Goal: Information Seeking & Learning: Learn about a topic

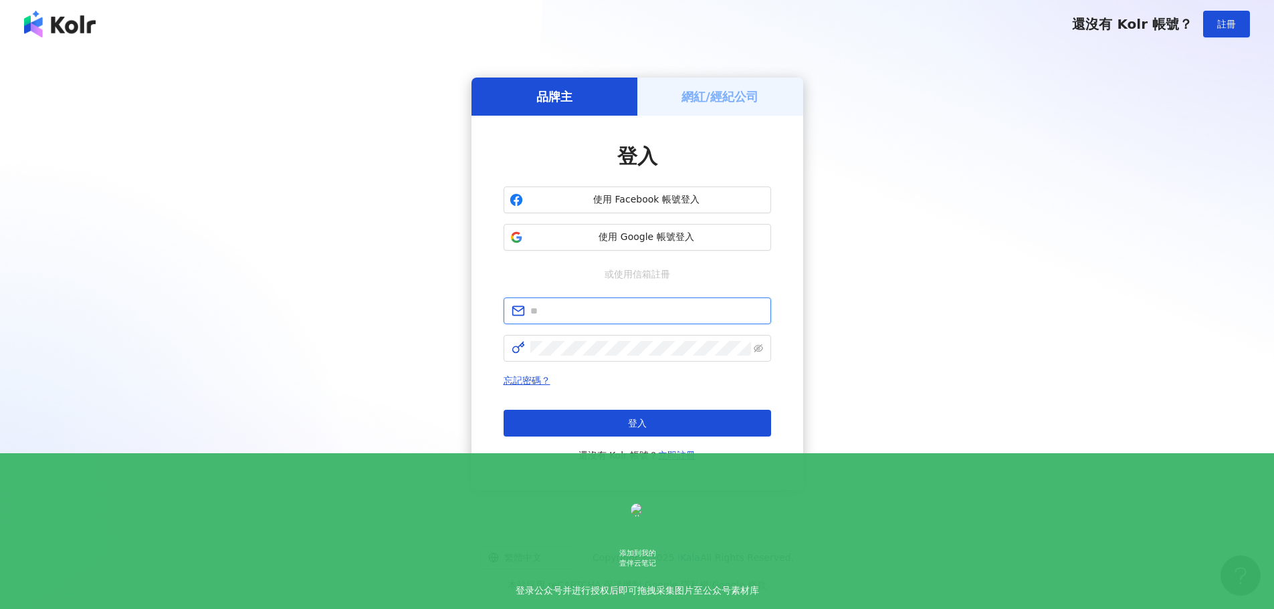
type input "**********"
click at [666, 413] on div "忘記密碼？ 登入 還沒有 Kolr 帳號？ 立即註冊" at bounding box center [636, 417] width 267 height 91
click at [664, 413] on button "登入" at bounding box center [636, 423] width 267 height 27
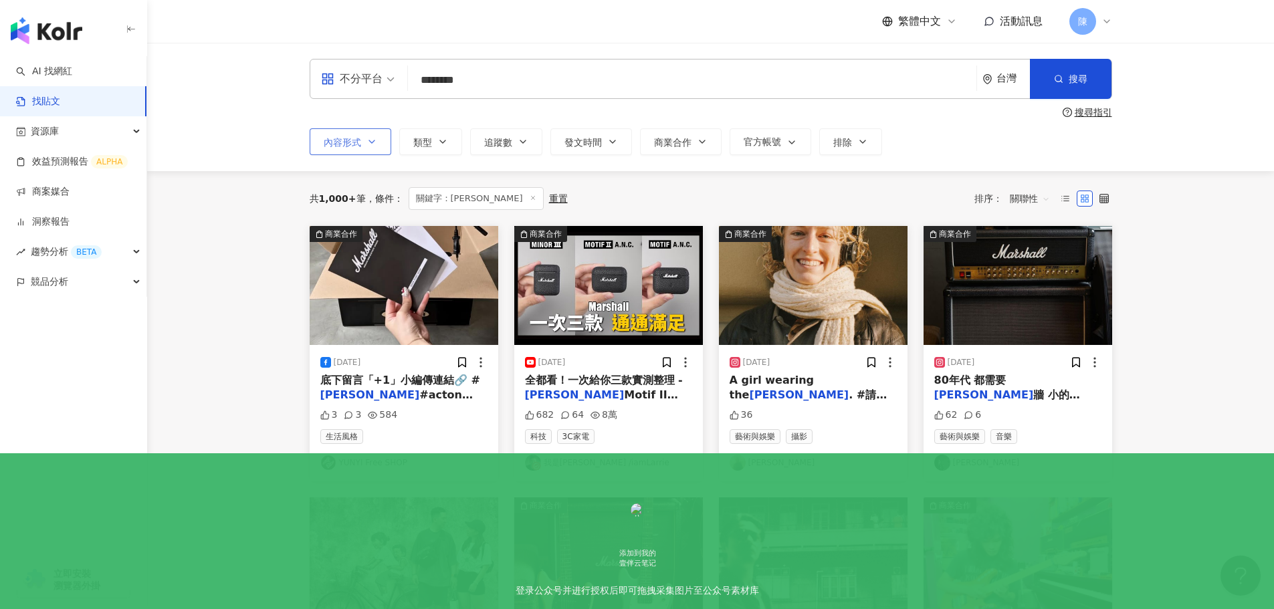
click at [362, 140] on button "內容形式" at bounding box center [351, 141] width 82 height 27
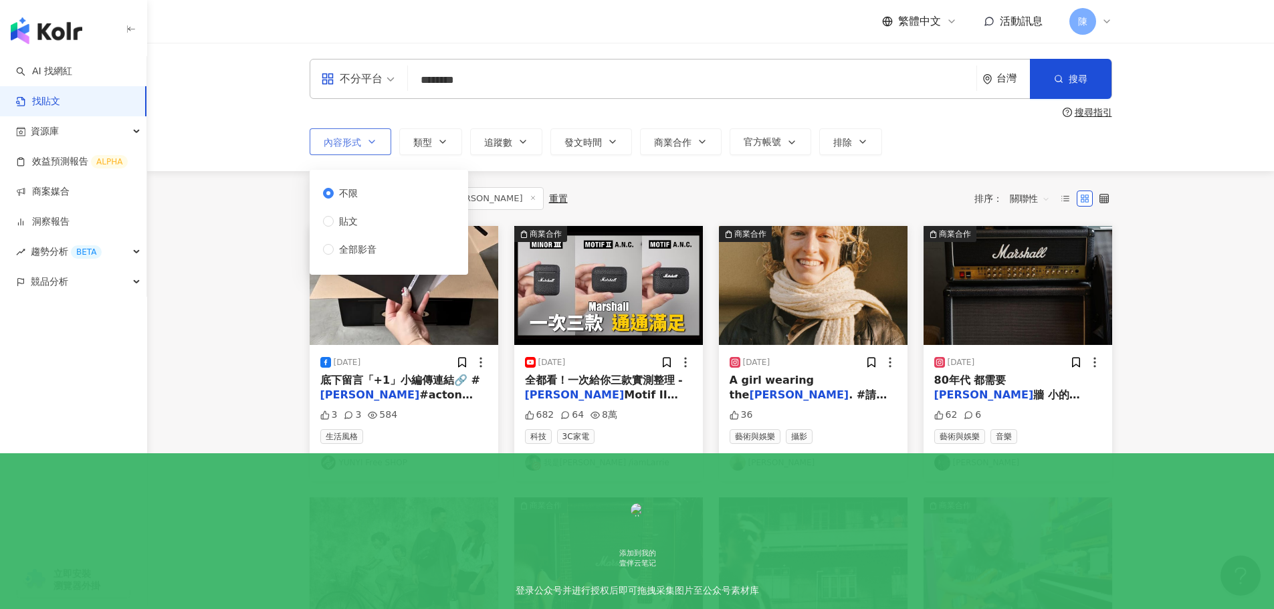
click at [362, 140] on button "內容形式" at bounding box center [351, 141] width 82 height 27
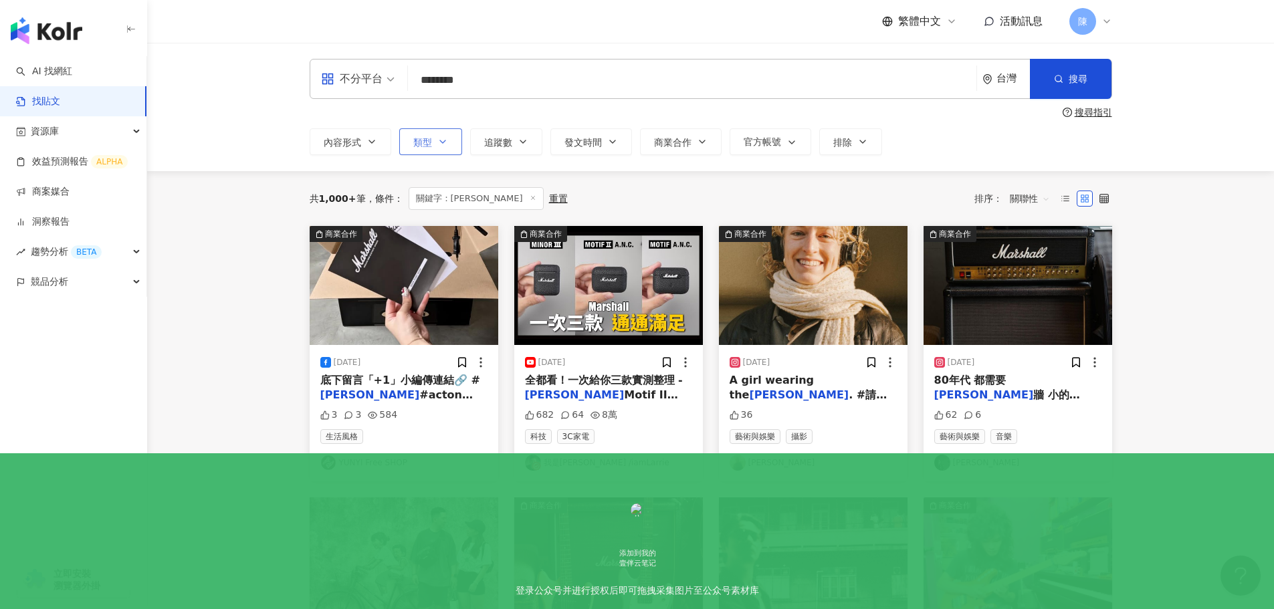
click at [452, 142] on button "類型" at bounding box center [430, 141] width 63 height 27
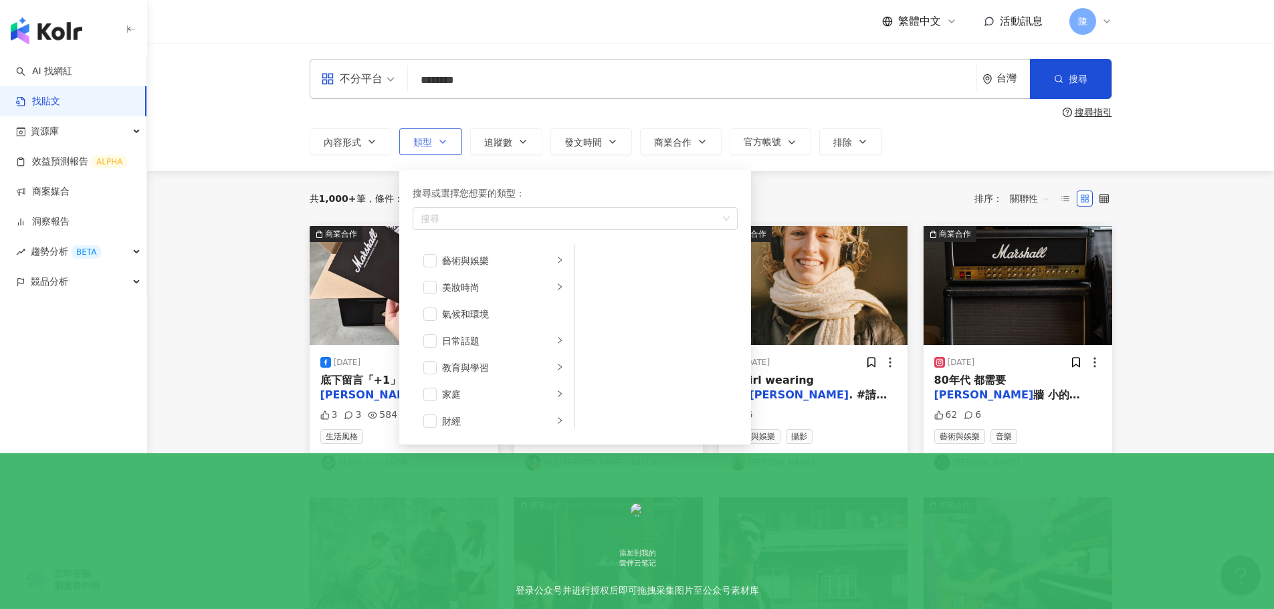
click at [446, 140] on icon "button" at bounding box center [442, 141] width 11 height 11
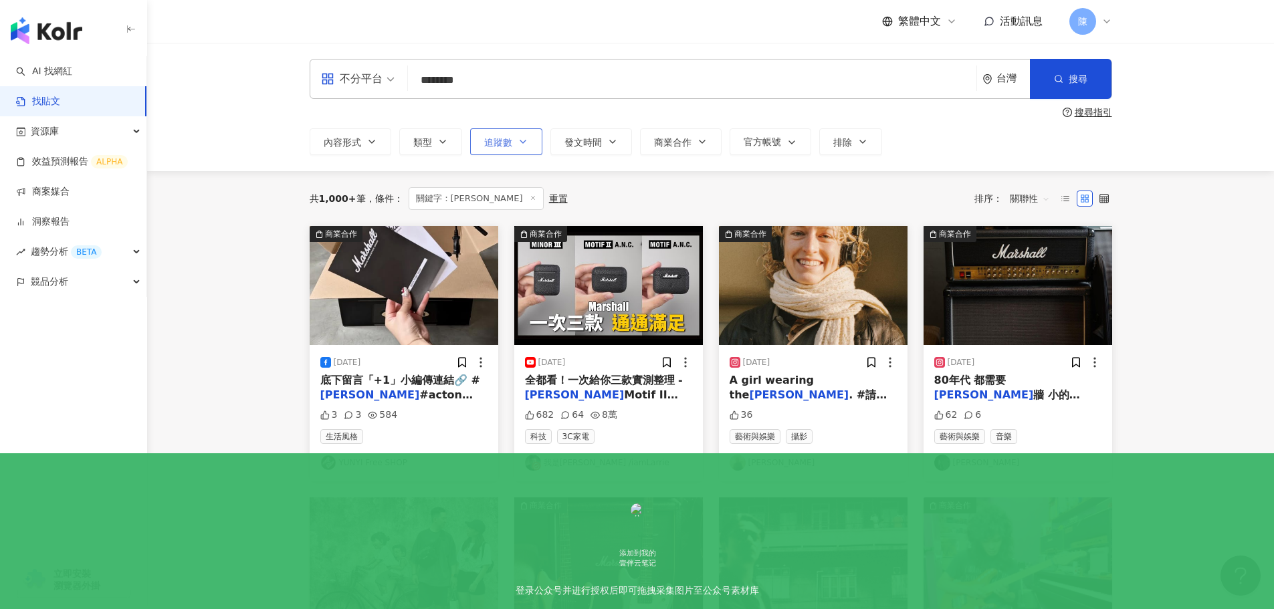
click at [505, 142] on span "追蹤數" at bounding box center [498, 142] width 28 height 11
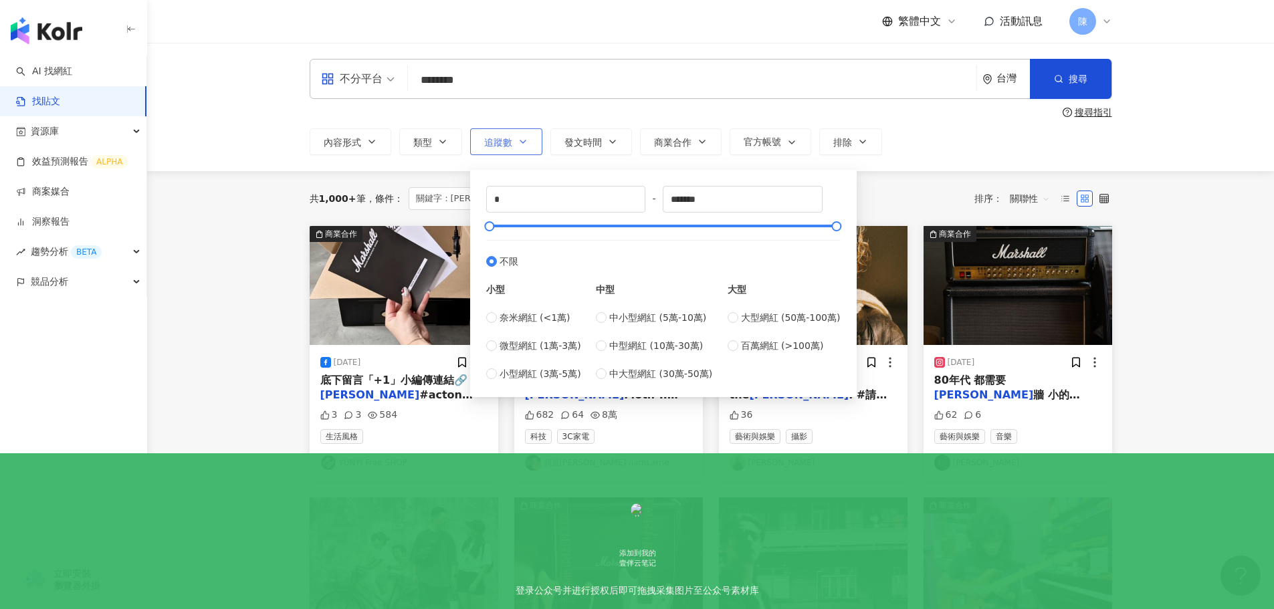
click at [506, 141] on span "追蹤數" at bounding box center [498, 142] width 28 height 11
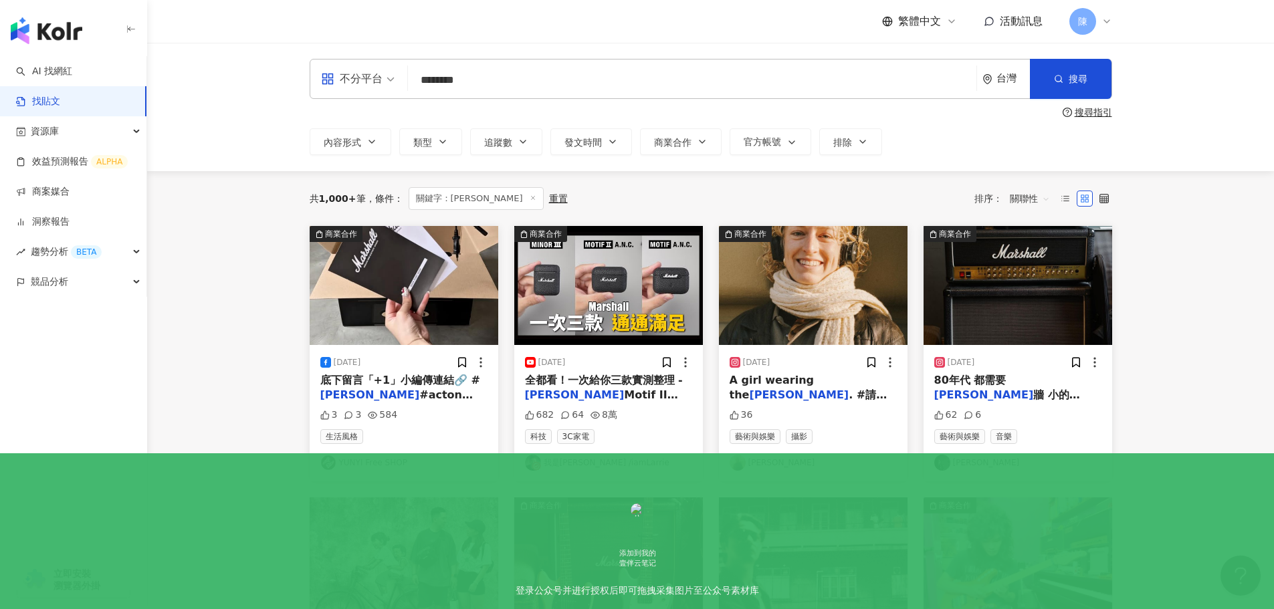
click at [1005, 67] on div "台灣" at bounding box center [1005, 79] width 47 height 39
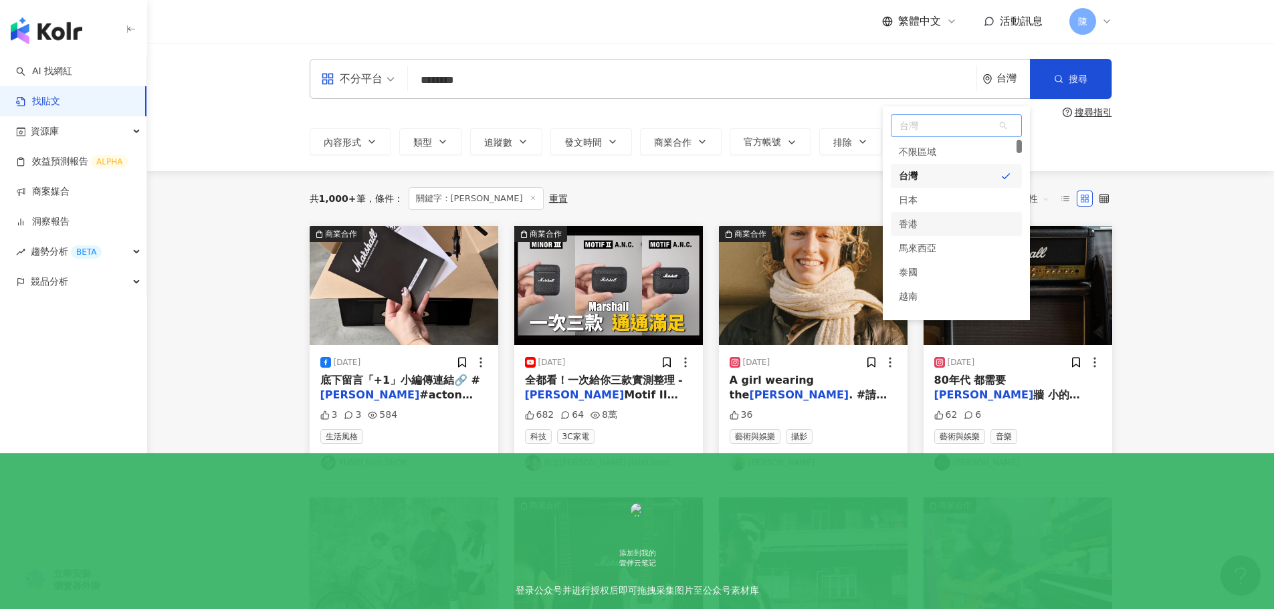
click at [928, 227] on div "香港" at bounding box center [956, 224] width 131 height 24
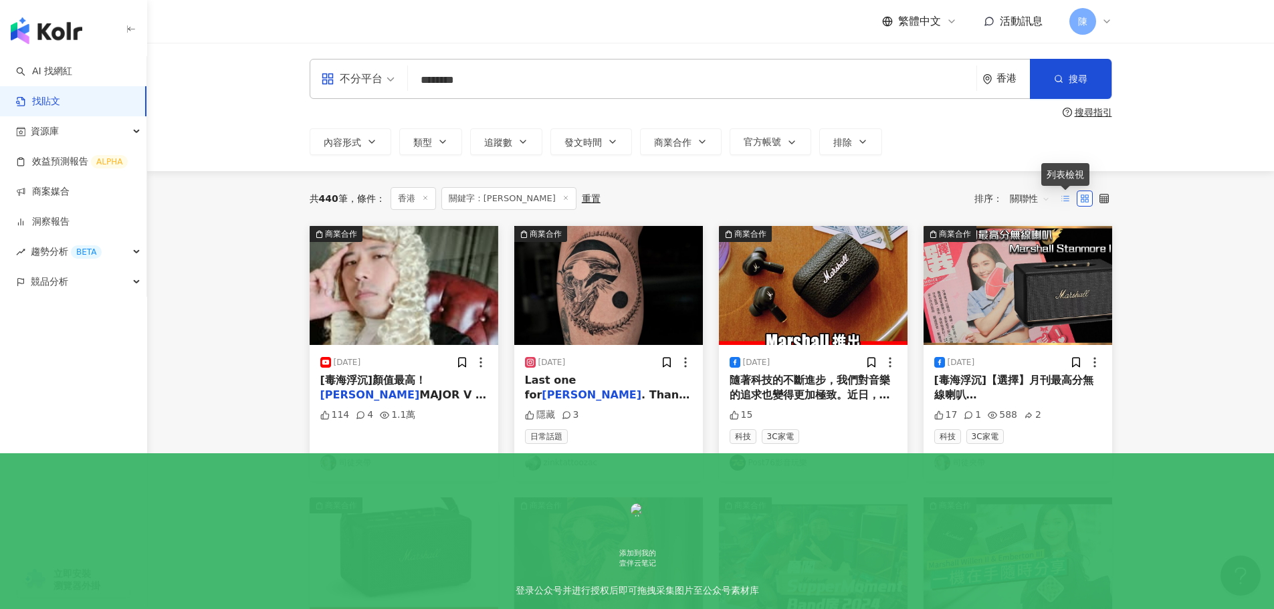
click at [1067, 195] on icon at bounding box center [1064, 198] width 9 height 9
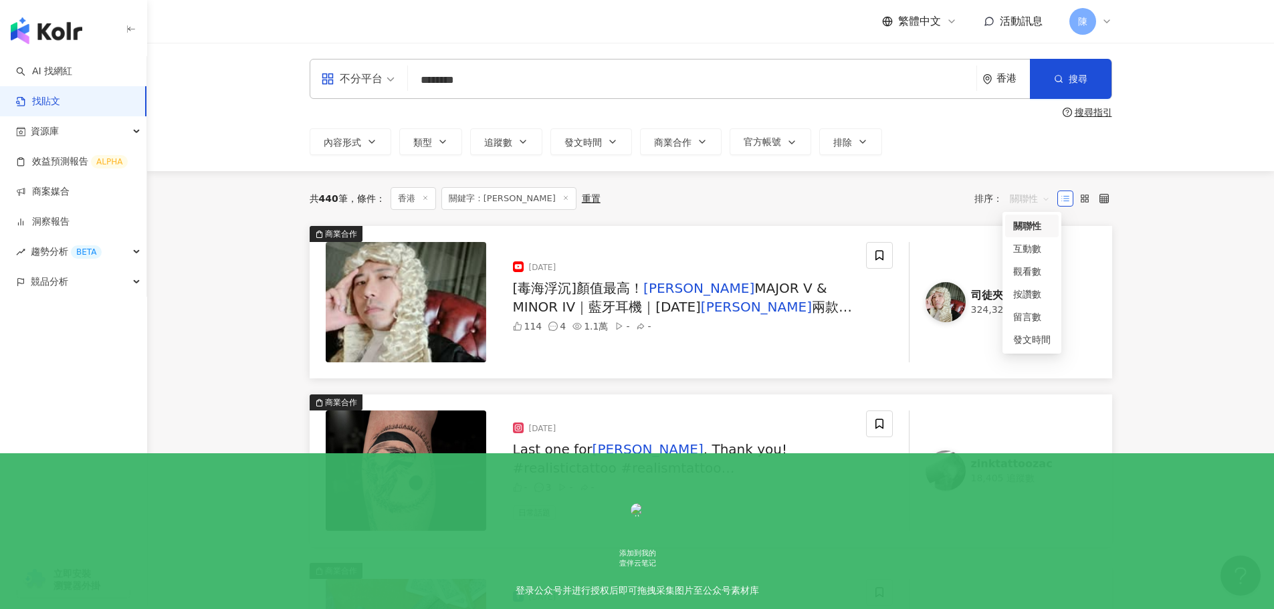
click at [1037, 198] on span "關聯性" at bounding box center [1030, 198] width 40 height 21
click at [1026, 267] on div "觀看數" at bounding box center [1031, 271] width 37 height 15
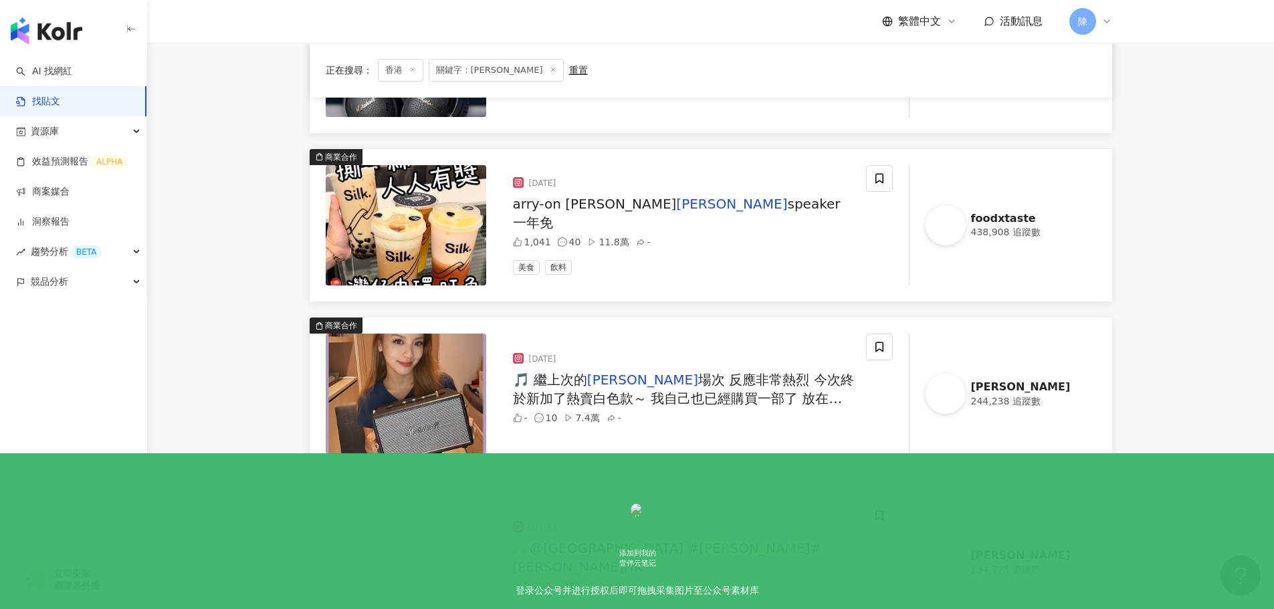
scroll to position [921, 0]
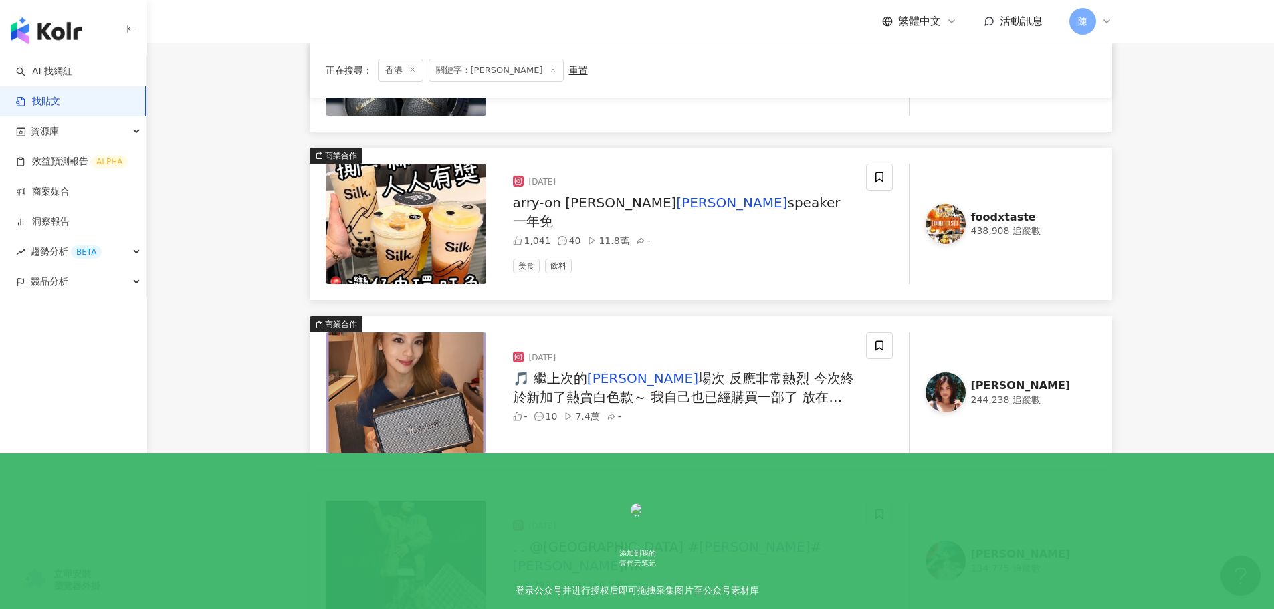
click at [950, 387] on img at bounding box center [945, 392] width 40 height 40
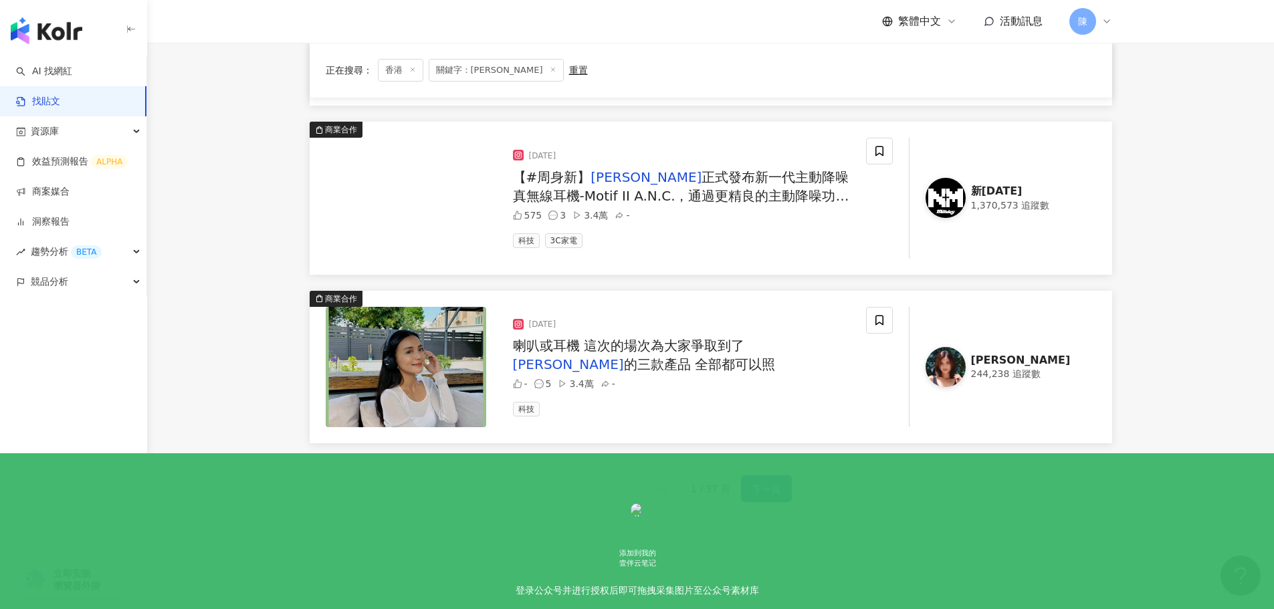
scroll to position [1791, 0]
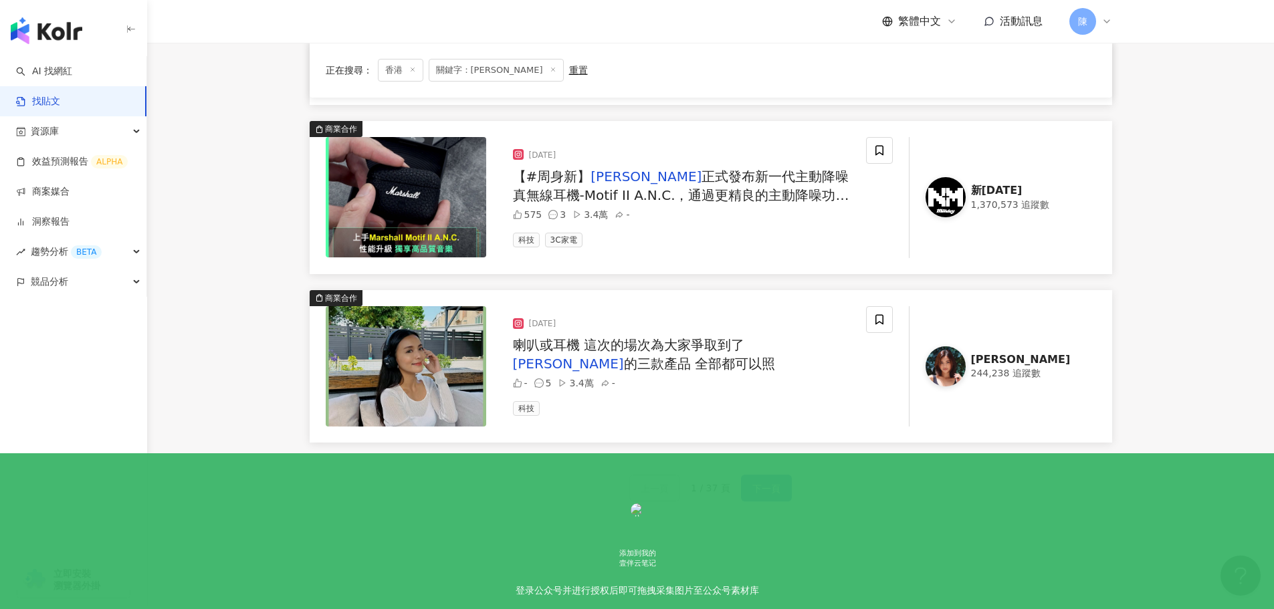
click at [779, 487] on button "下一頁" at bounding box center [766, 488] width 51 height 27
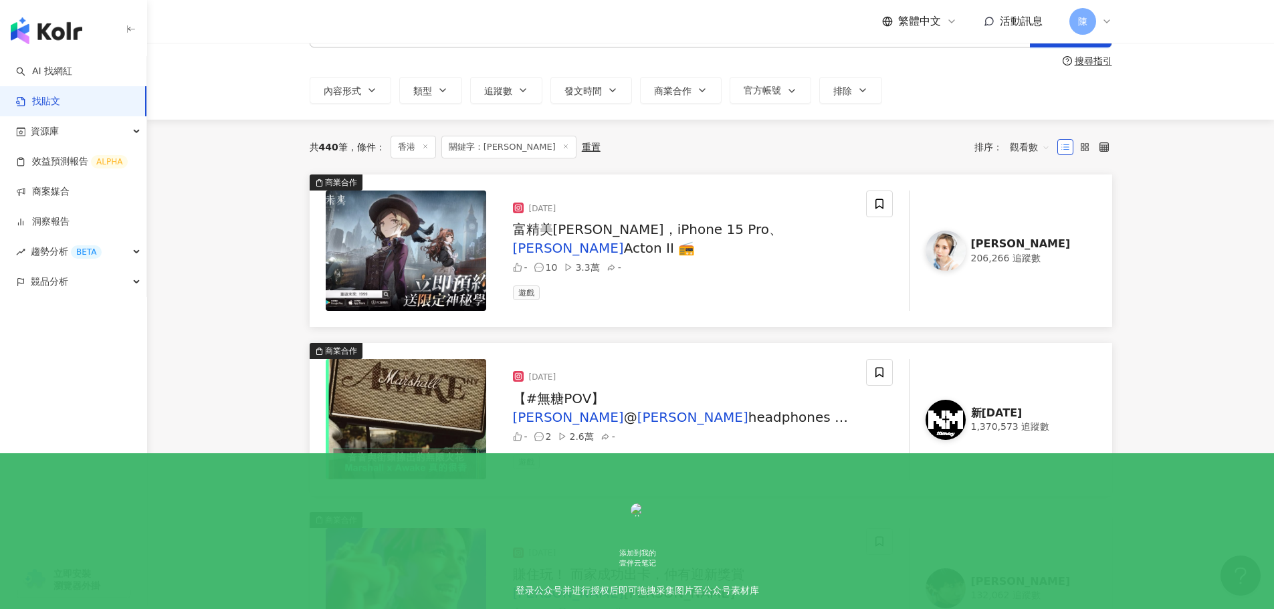
scroll to position [0, 0]
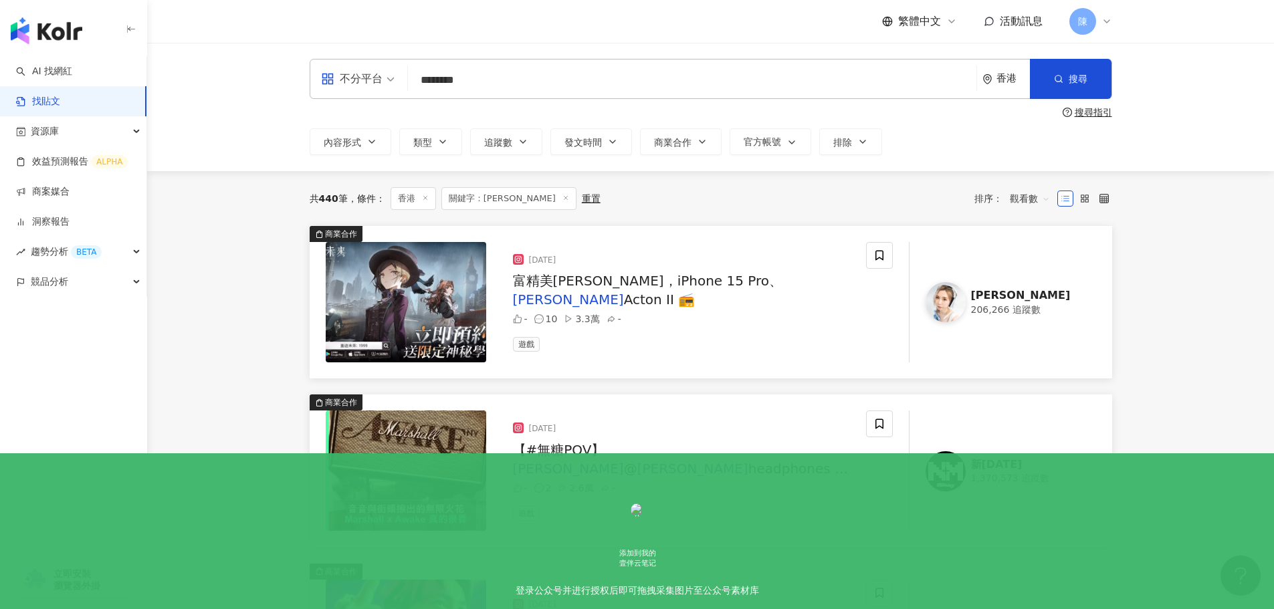
drag, startPoint x: 499, startPoint y: 77, endPoint x: 378, endPoint y: 82, distance: 121.1
click at [378, 82] on div "不分平台 marshall ******** 香港 搜尋" at bounding box center [711, 79] width 802 height 40
type input "********"
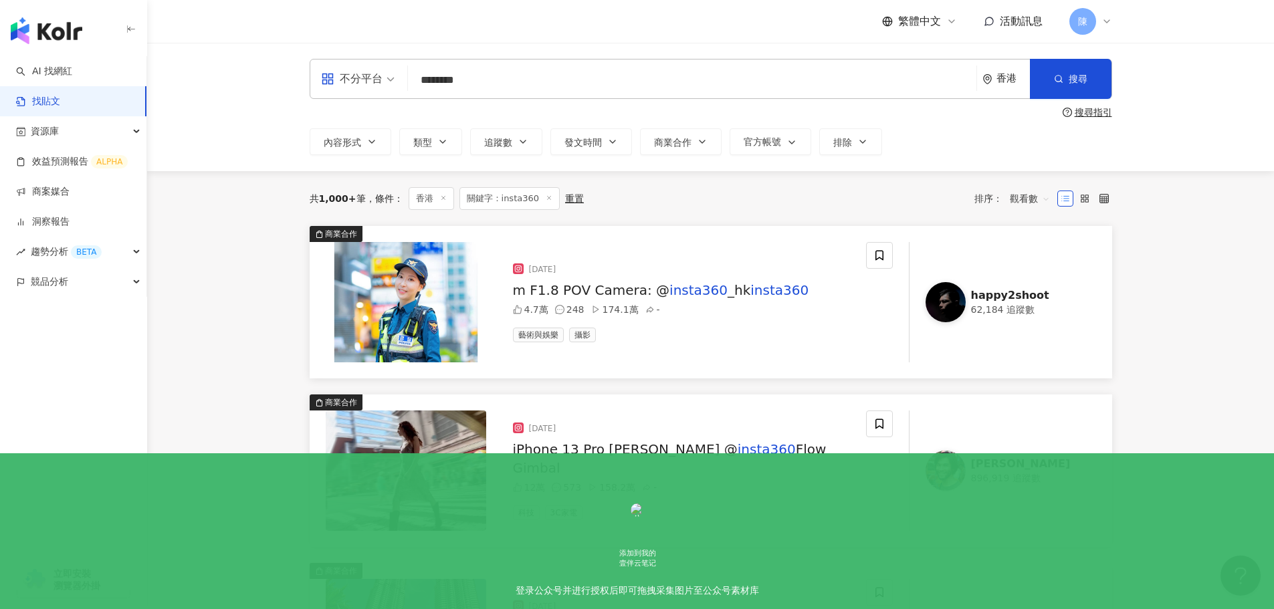
click at [675, 292] on mark "insta360" at bounding box center [698, 290] width 58 height 16
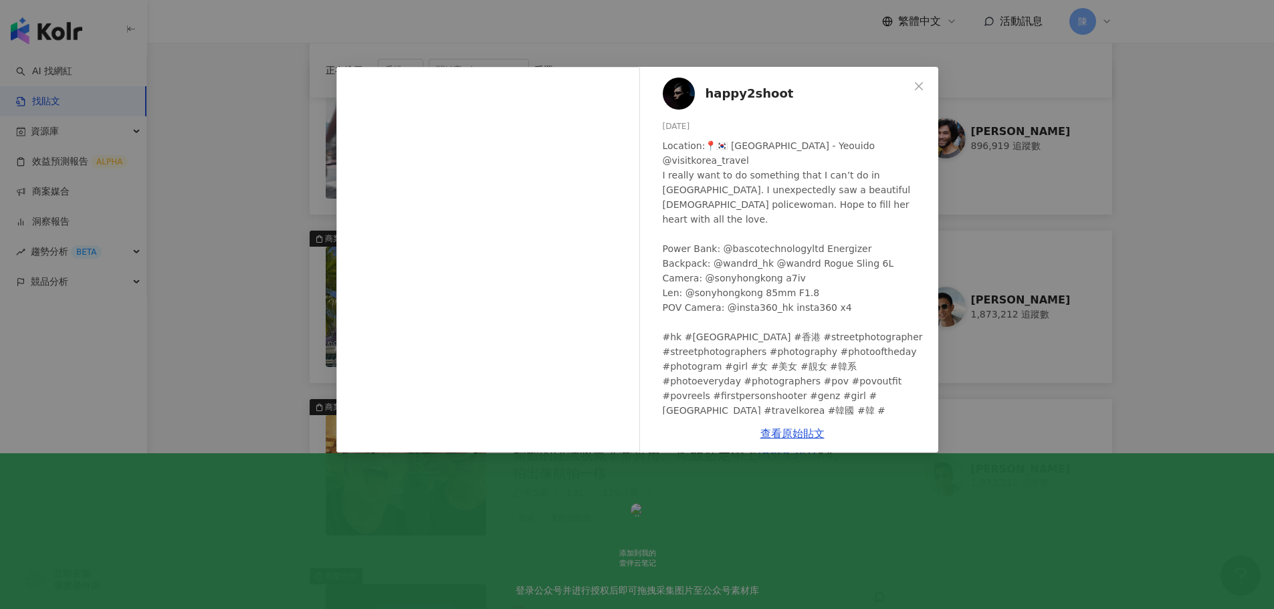
scroll to position [333, 0]
click at [1090, 214] on div "happy2shoot 2025/6/20 Location:📍🇰🇷 Seoul - Yeouido @visitkorea_travel I really …" at bounding box center [637, 304] width 1274 height 609
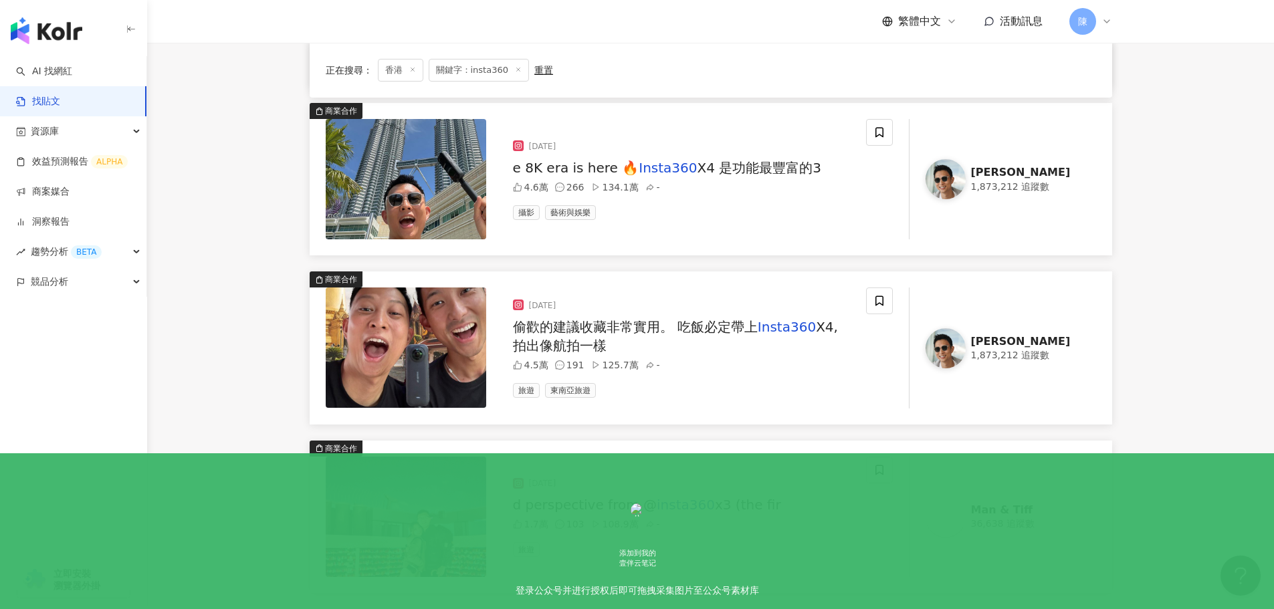
scroll to position [464, 0]
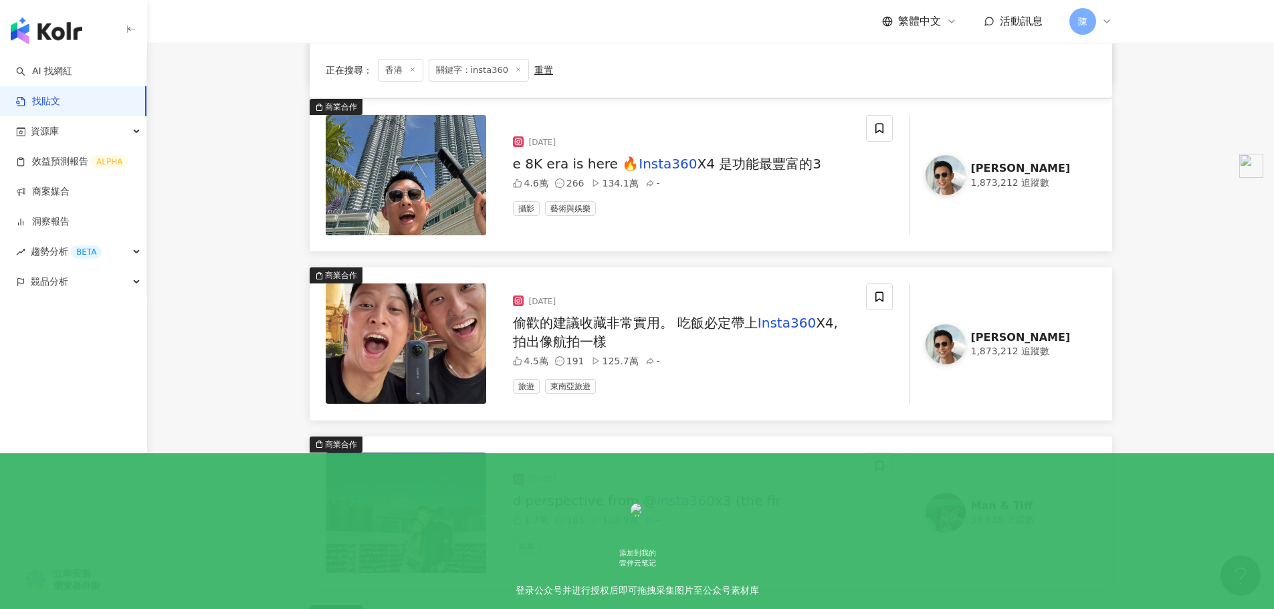
drag, startPoint x: 1235, startPoint y: 267, endPoint x: 1167, endPoint y: 282, distance: 69.1
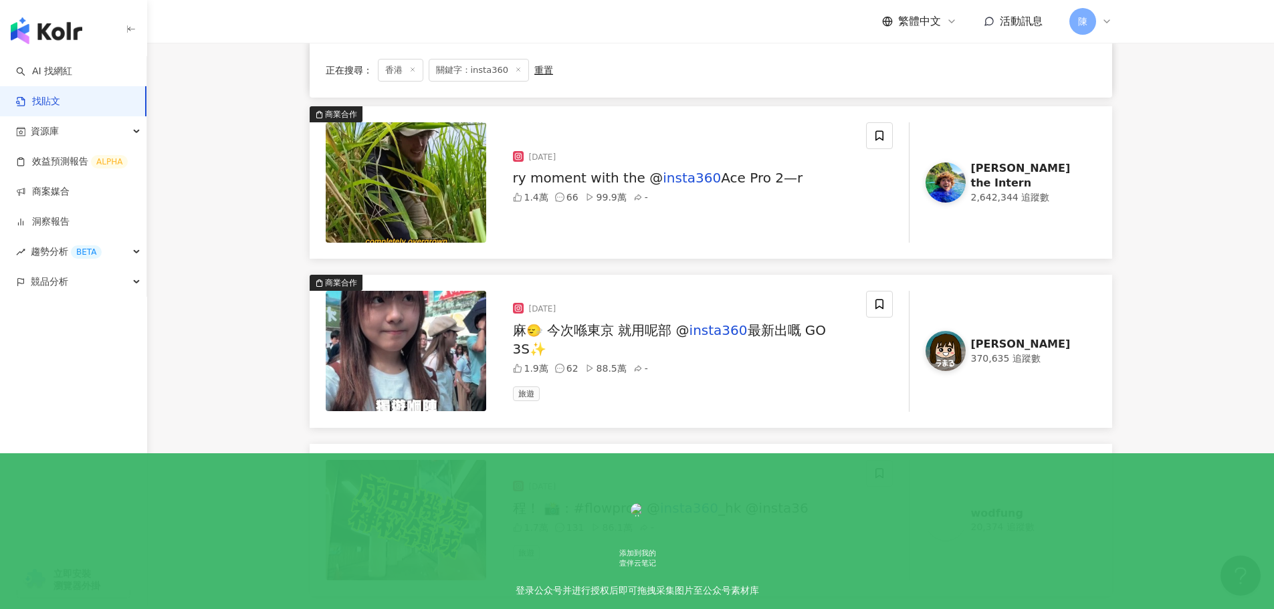
scroll to position [1133, 0]
click at [1226, 310] on main "不分平台 ******** 香港 搜尋 搜尋指引 內容形式 類型 追蹤數 發文時間 商業合作 官方帳號 排除 不限 貼文 全部影音 * - ******* 不…" at bounding box center [710, 59] width 1127 height 2299
click at [951, 350] on img at bounding box center [945, 350] width 40 height 40
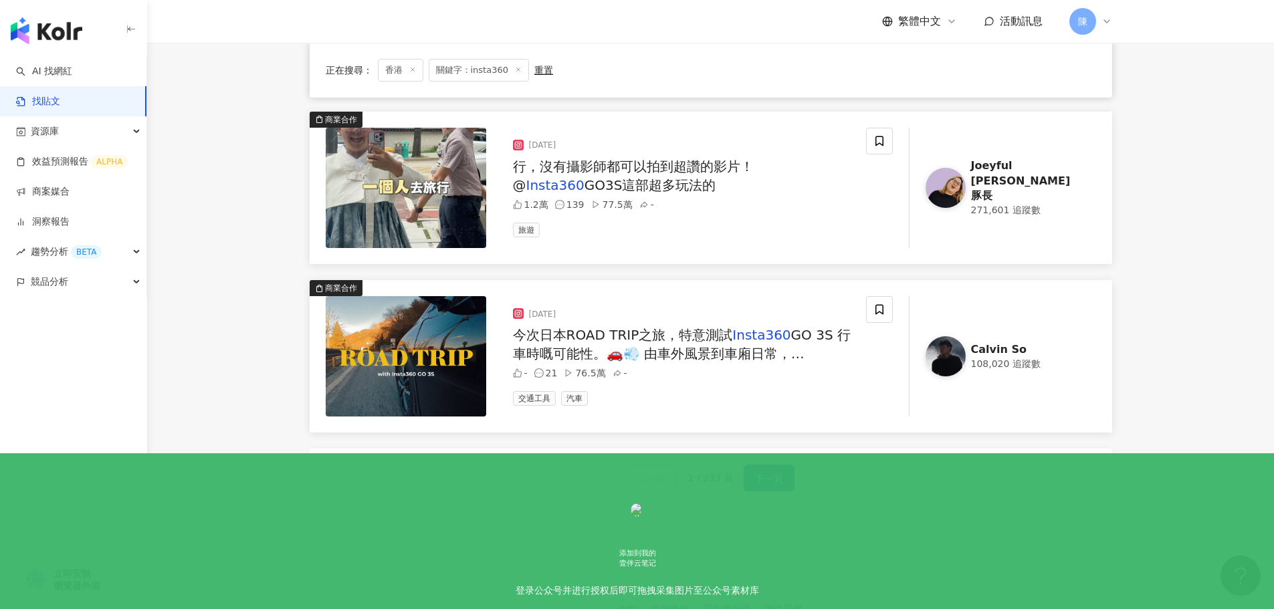
scroll to position [1801, 0]
click at [778, 491] on div "上一頁 1 / 233 頁 下一頁" at bounding box center [711, 477] width 802 height 59
click at [775, 475] on span "下一頁" at bounding box center [769, 478] width 28 height 16
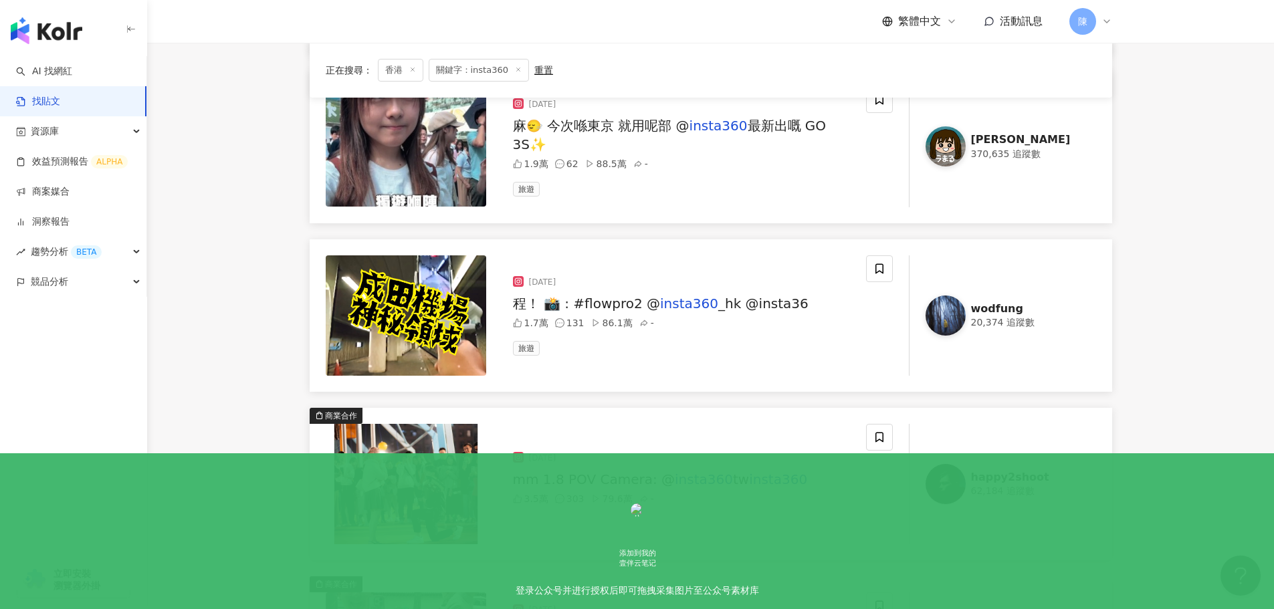
scroll to position [1335, 0]
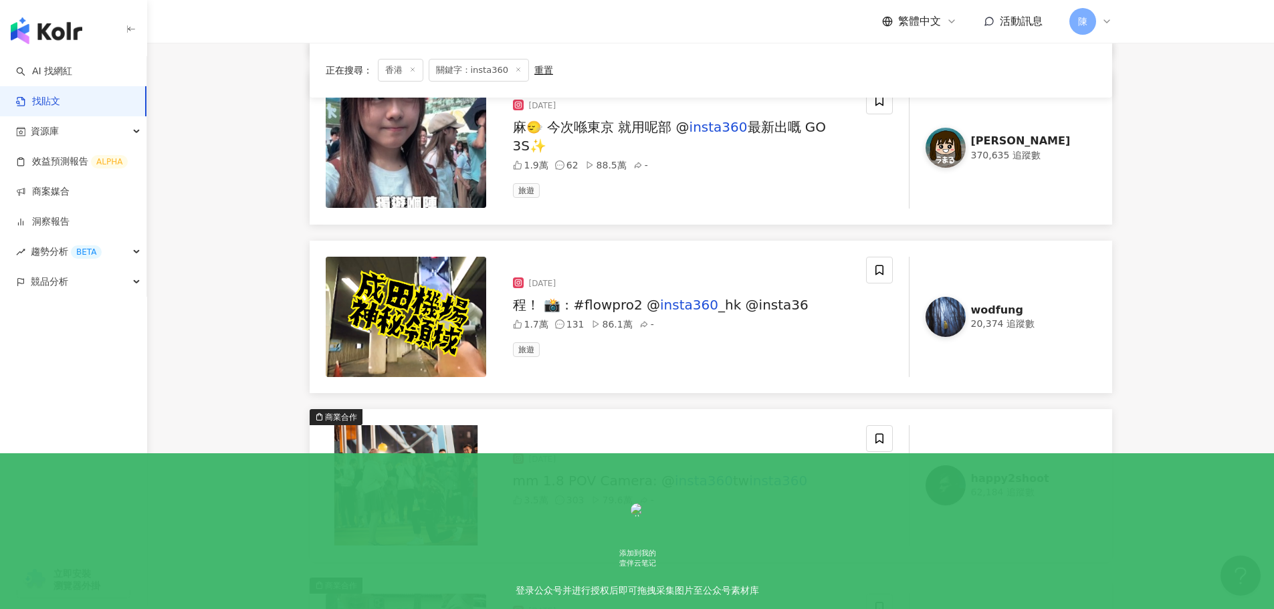
click at [937, 321] on img at bounding box center [945, 317] width 40 height 40
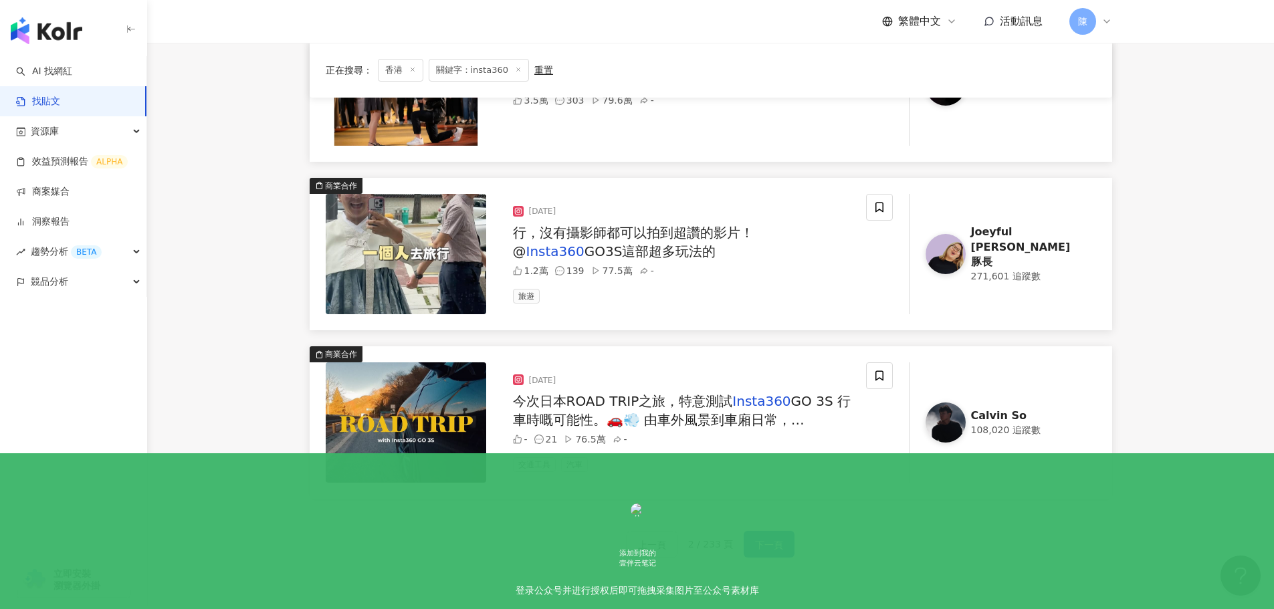
scroll to position [1735, 0]
click at [763, 555] on button "下一頁" at bounding box center [769, 543] width 51 height 27
click at [758, 540] on span "下一頁" at bounding box center [769, 544] width 28 height 16
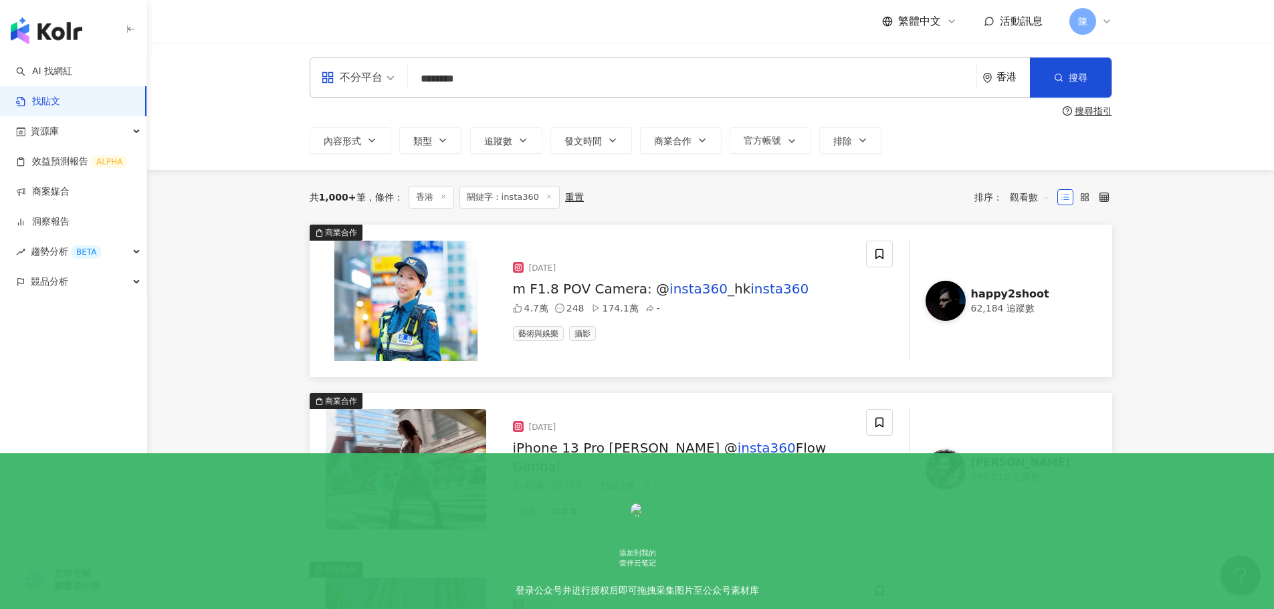
scroll to position [0, 0]
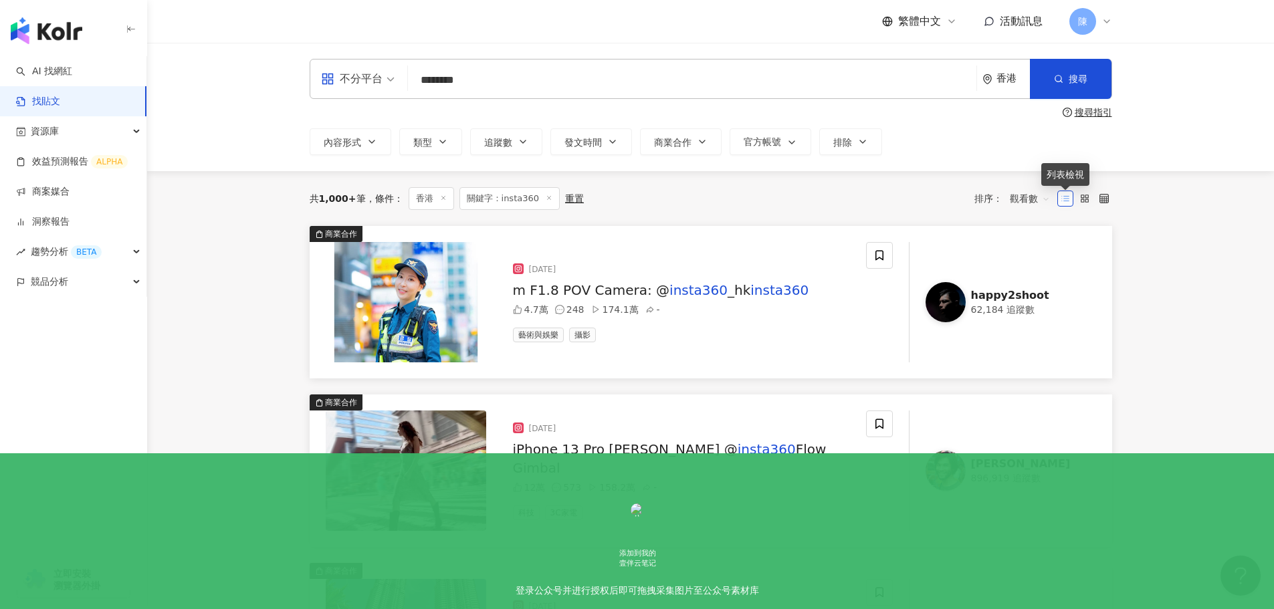
click at [1065, 197] on icon at bounding box center [1064, 198] width 9 height 9
click at [1082, 195] on rect at bounding box center [1082, 196] width 3 height 3
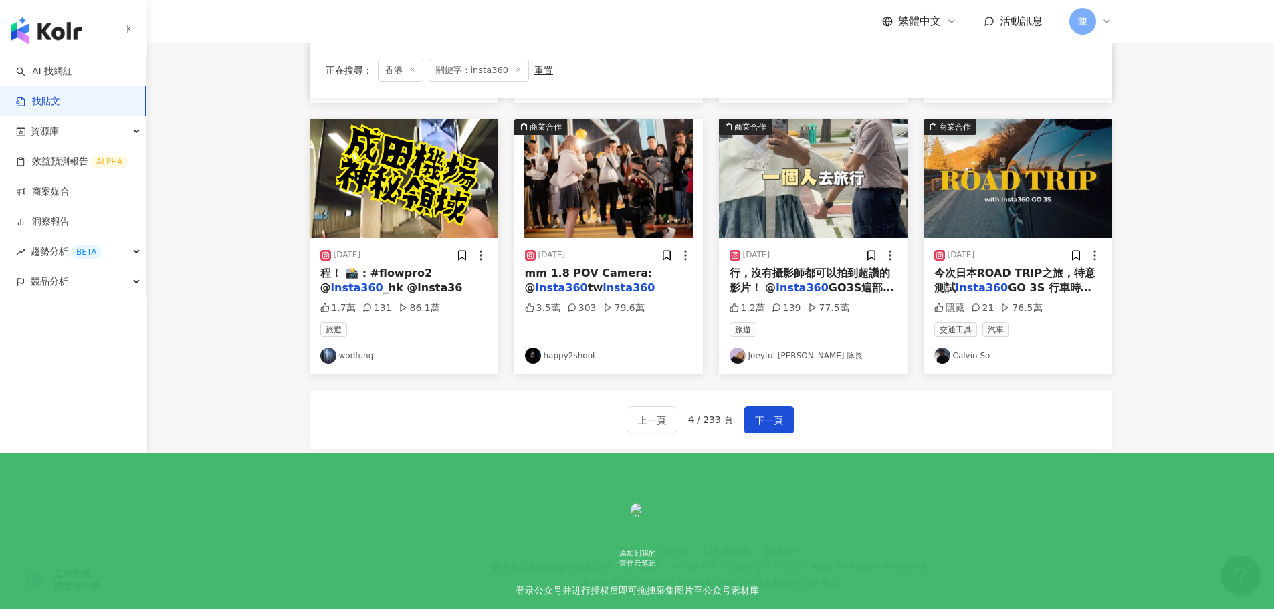
scroll to position [673, 0]
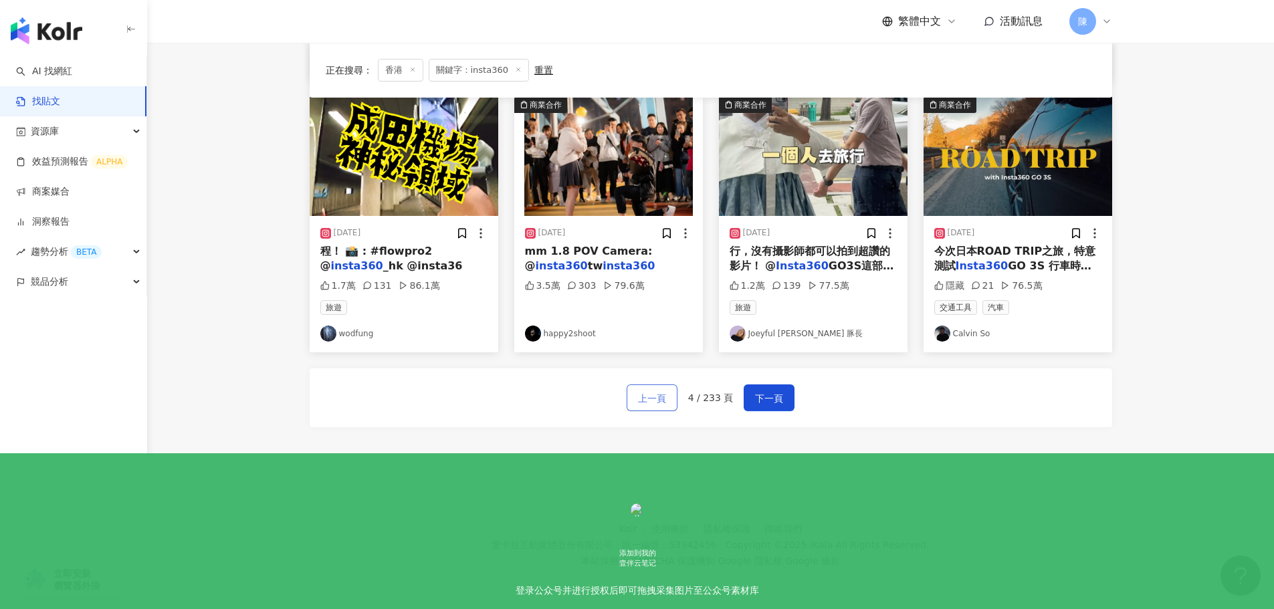
click at [632, 396] on button "上一頁" at bounding box center [652, 397] width 51 height 27
click at [643, 406] on span "上一頁" at bounding box center [652, 398] width 28 height 16
click at [647, 396] on span "上一頁" at bounding box center [652, 398] width 28 height 16
click at [647, 407] on span "上一頁" at bounding box center [652, 398] width 28 height 16
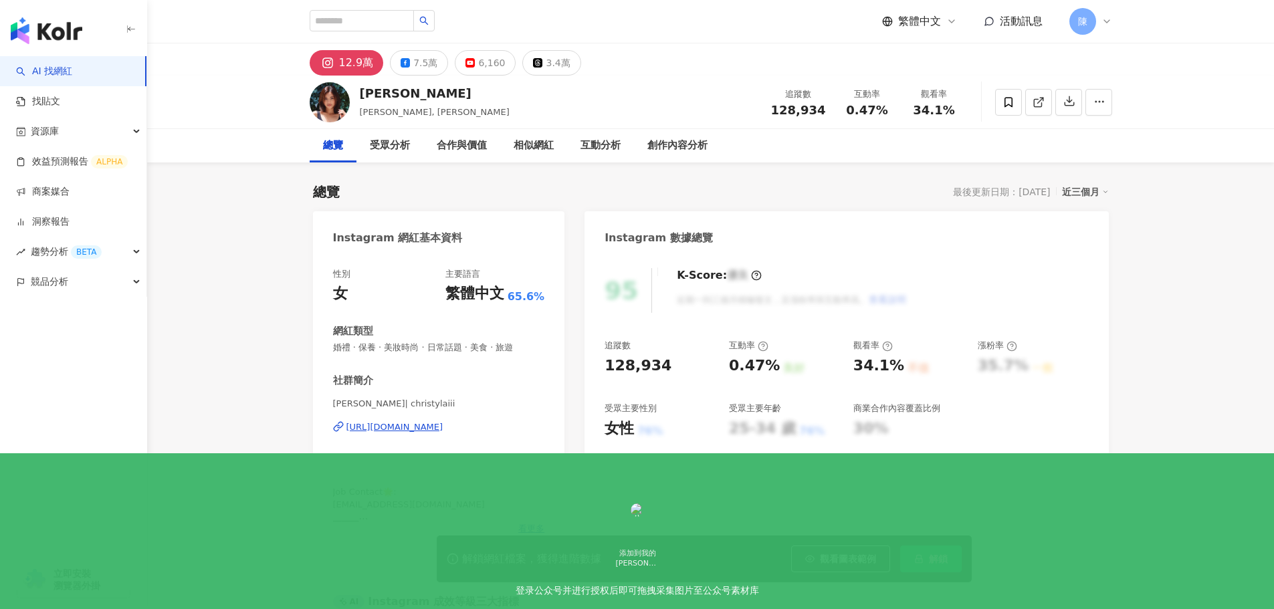
click at [433, 425] on div "https://www.instagram.com/christylaiii/" at bounding box center [394, 427] width 97 height 12
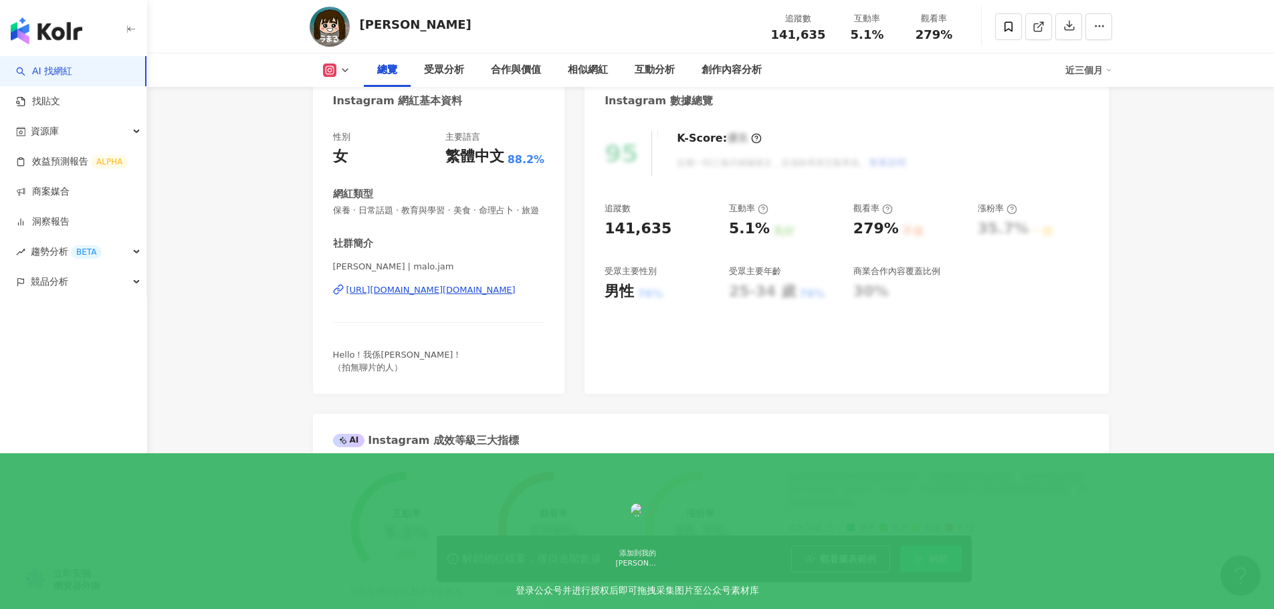
scroll to position [136, 0]
click at [428, 298] on div "https://www.instagram.com/malo.jam/" at bounding box center [430, 292] width 169 height 12
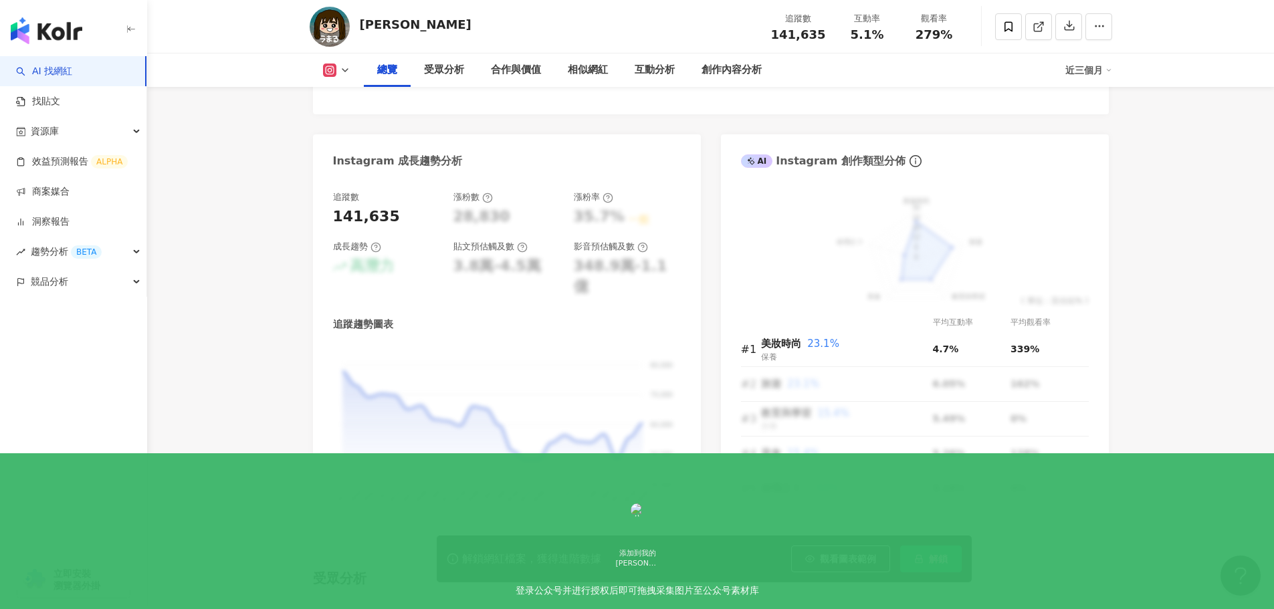
scroll to position [670, 0]
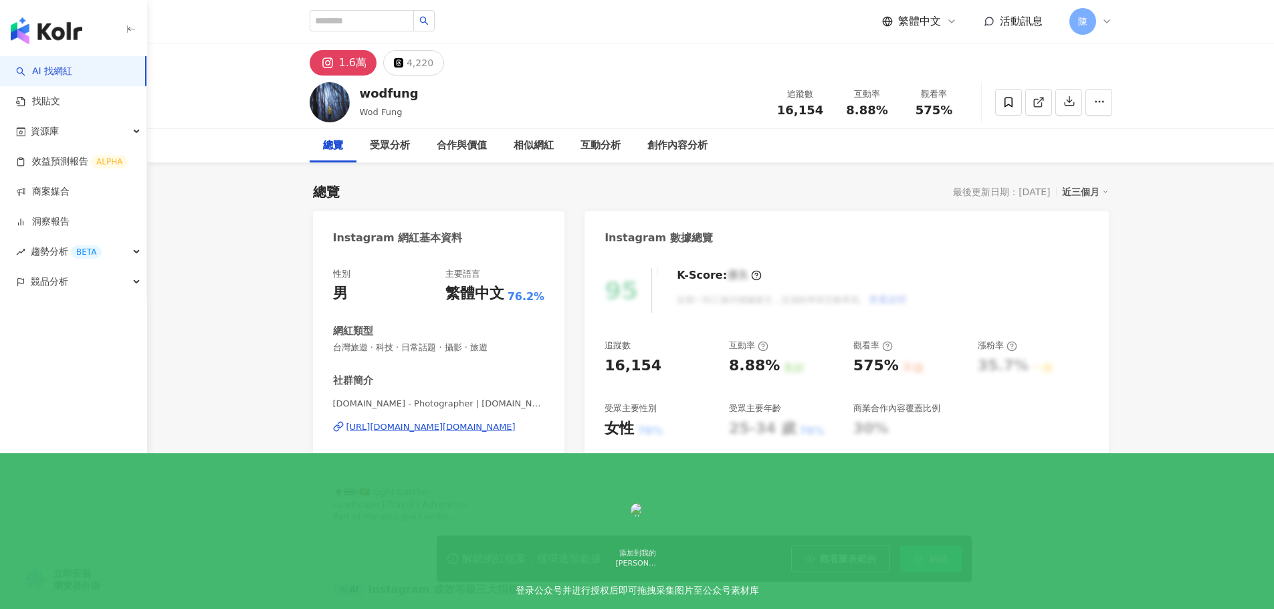
click at [442, 398] on div "W.F.Black - Photographer | w.f.black https://www.instagram.com/w.f.black/" at bounding box center [439, 437] width 212 height 78
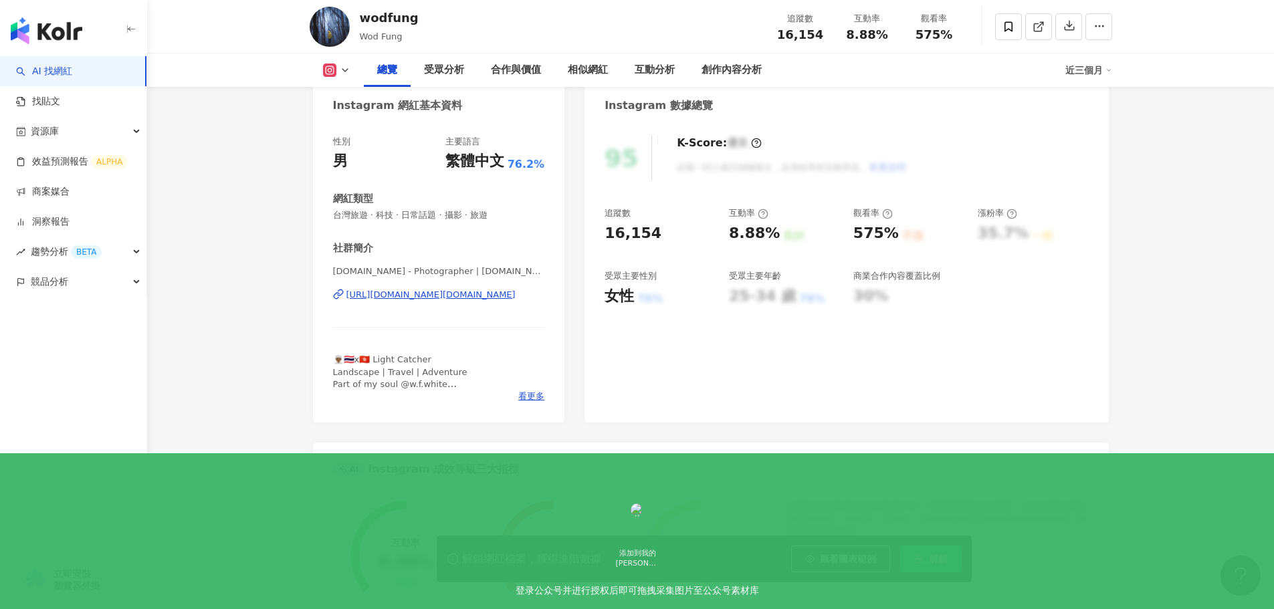
click at [442, 290] on div "https://www.instagram.com/w.f.black/" at bounding box center [430, 295] width 169 height 12
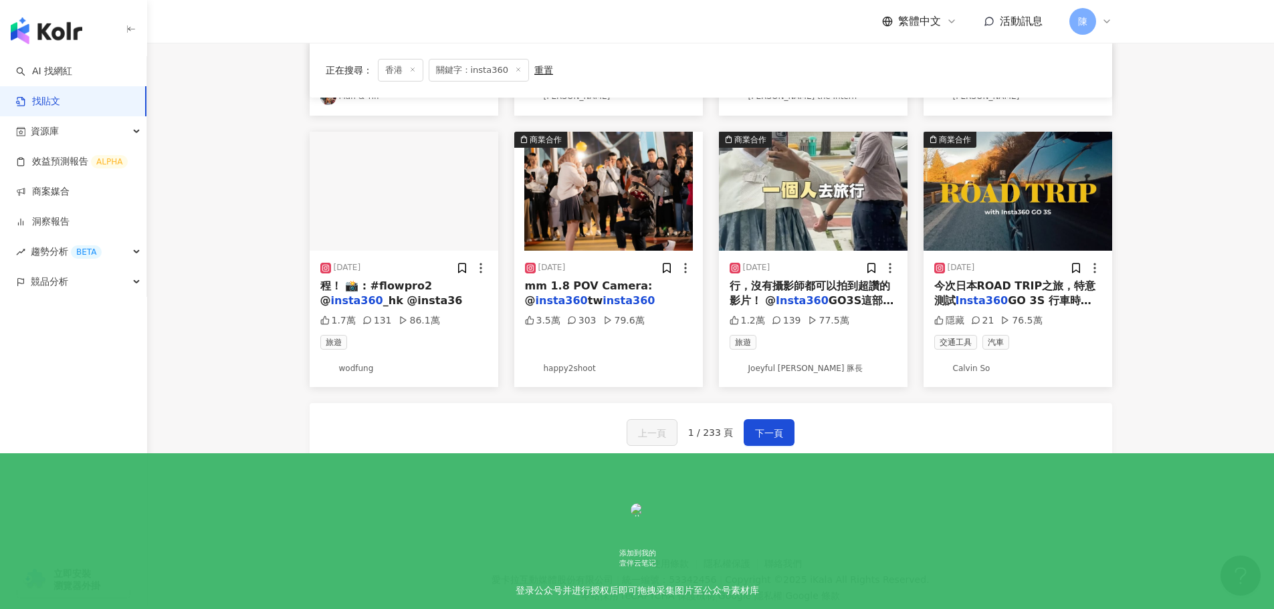
scroll to position [673, 0]
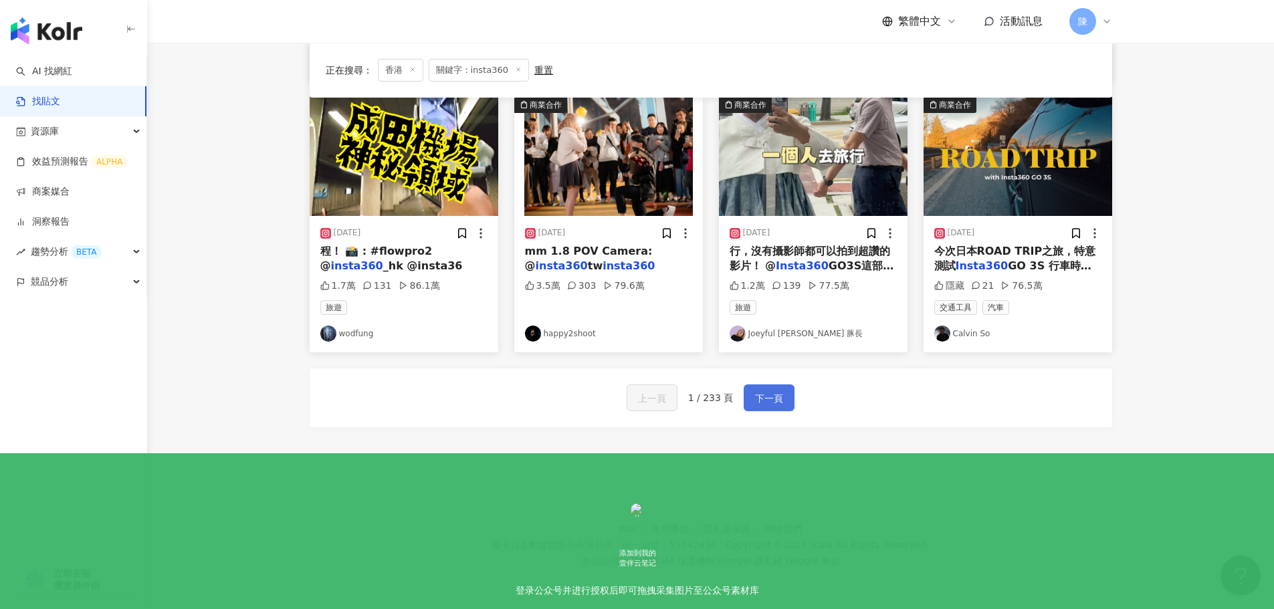
click at [780, 396] on span "下一頁" at bounding box center [769, 398] width 28 height 16
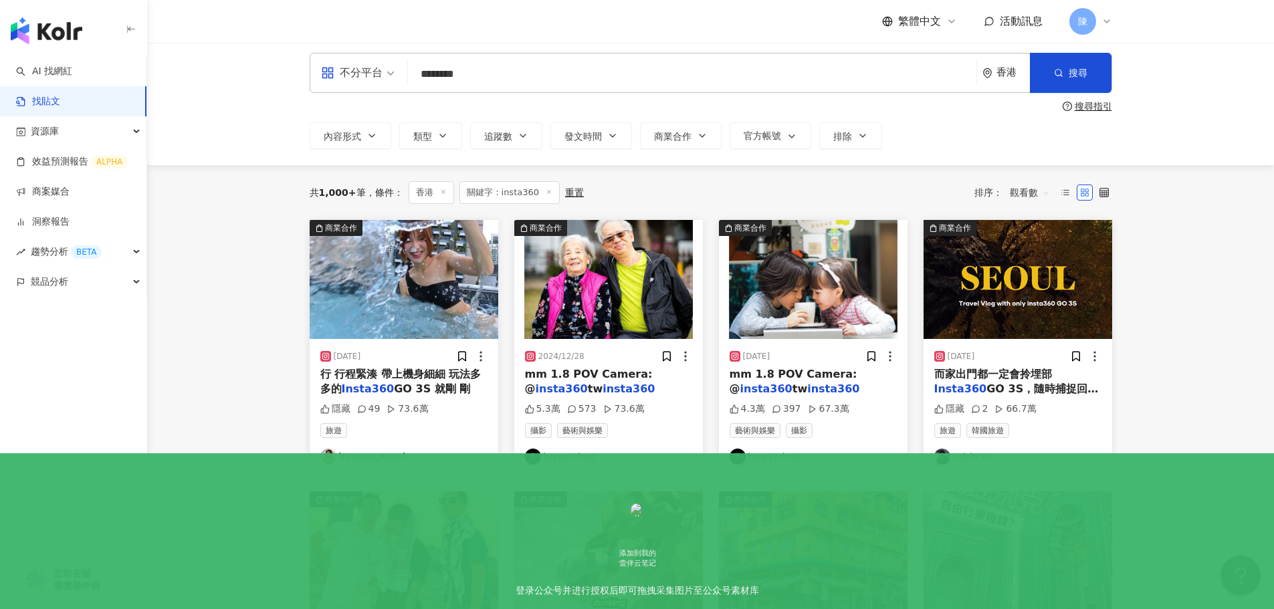
scroll to position [5, 0]
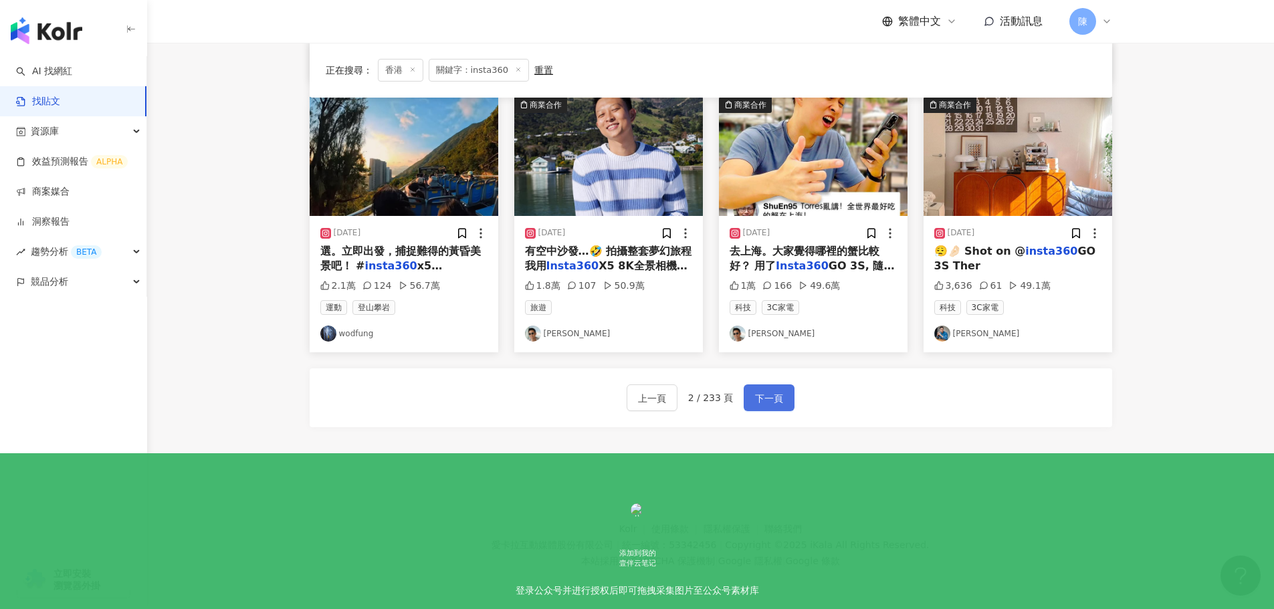
click at [748, 399] on button "下一頁" at bounding box center [769, 397] width 51 height 27
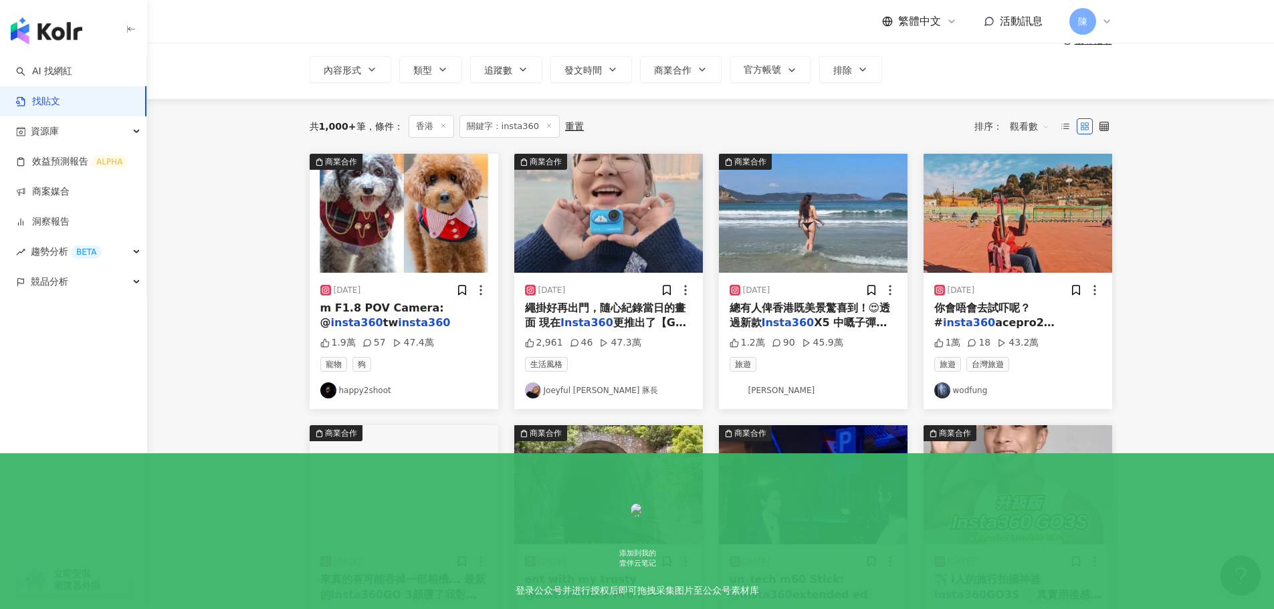
scroll to position [72, 0]
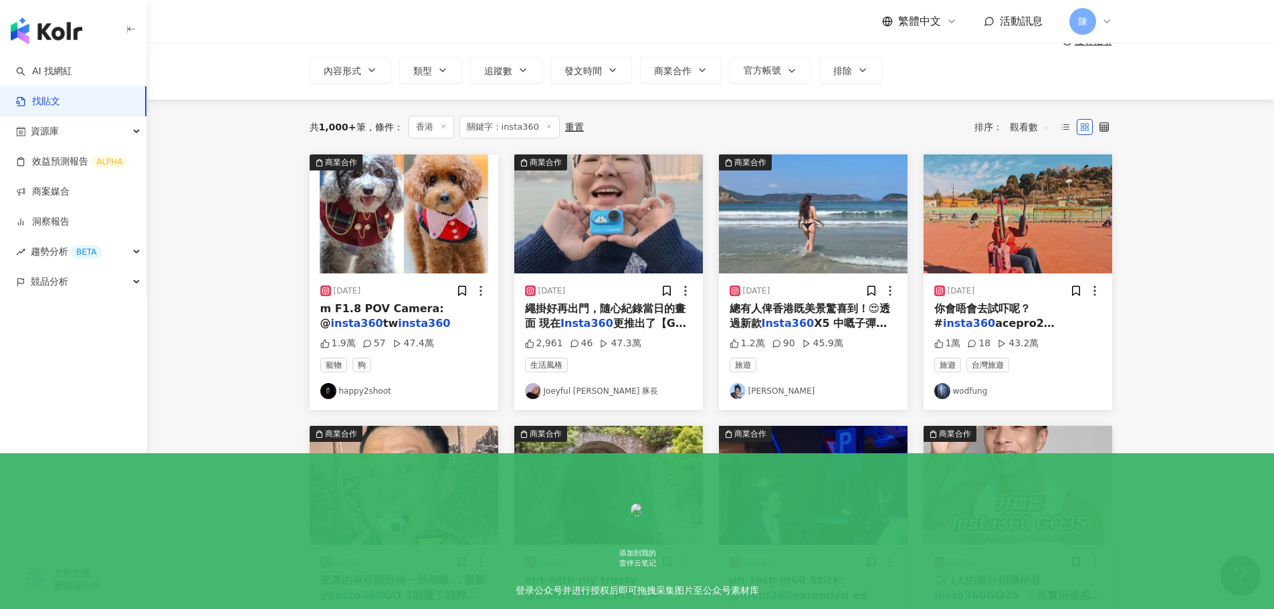
click at [738, 395] on img at bounding box center [737, 391] width 16 height 16
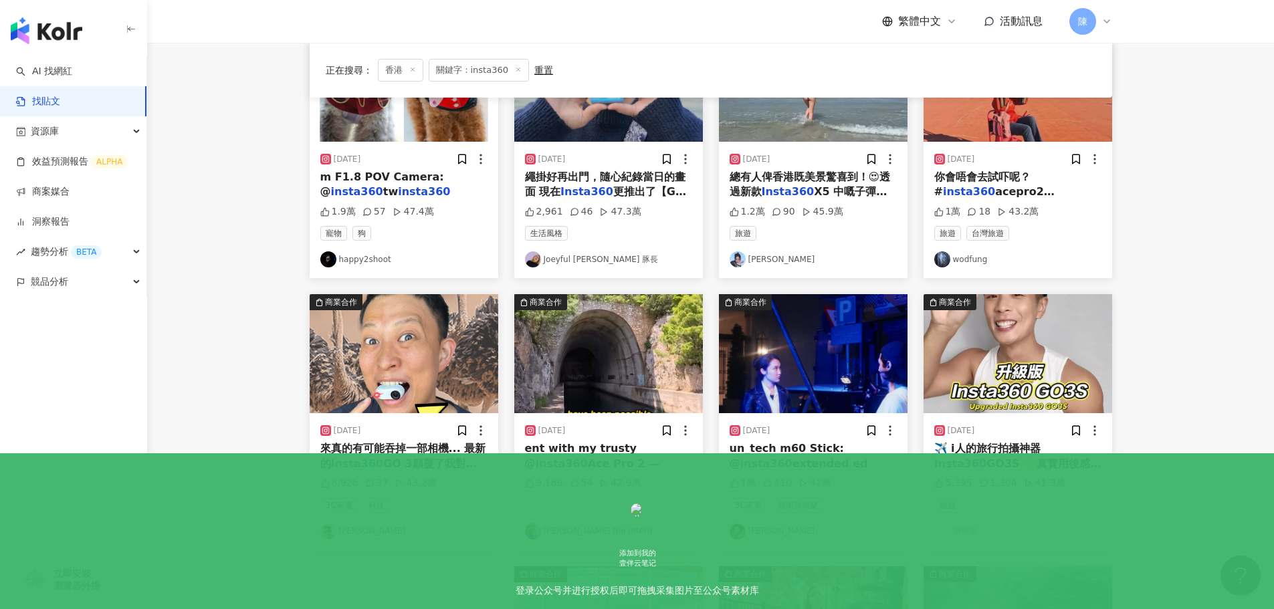
scroll to position [205, 0]
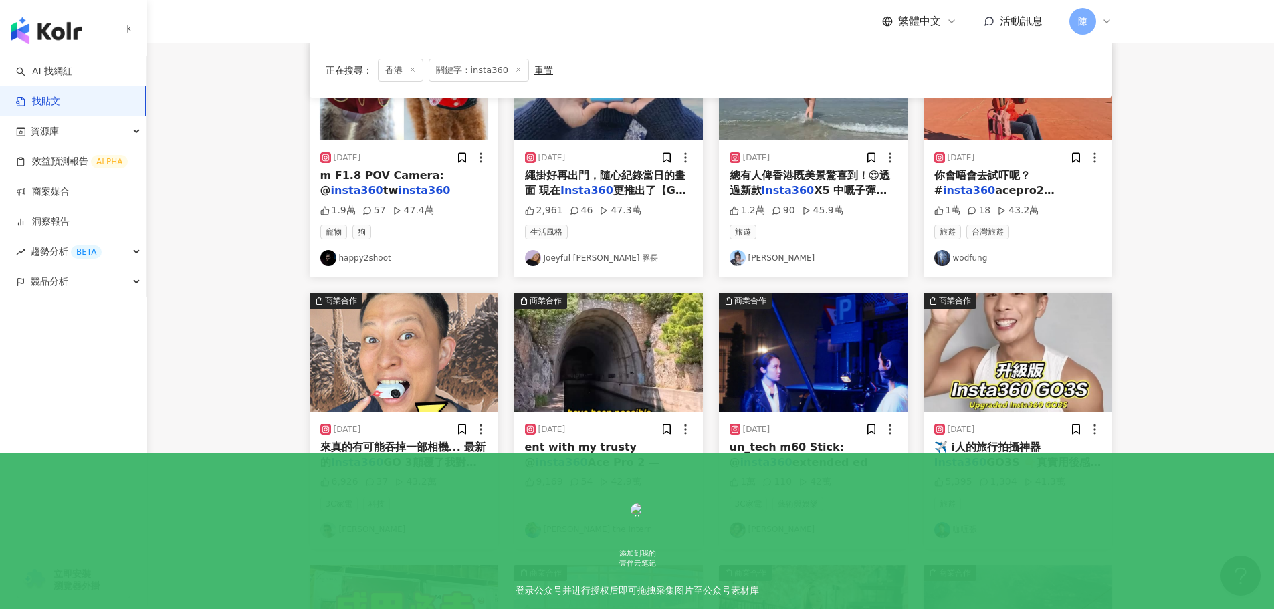
click at [120, 332] on div "button" at bounding box center [73, 341] width 147 height 88
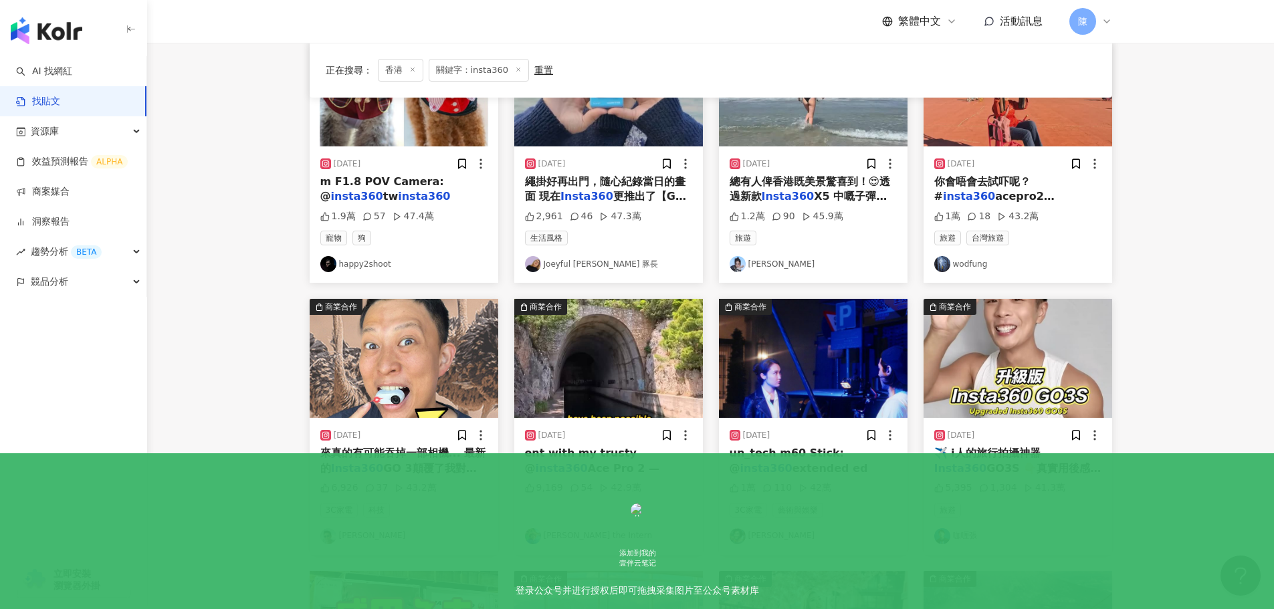
scroll to position [199, 0]
click at [356, 536] on link "[PERSON_NAME]" at bounding box center [403, 536] width 167 height 16
